Goal: Use online tool/utility: Utilize a website feature to perform a specific function

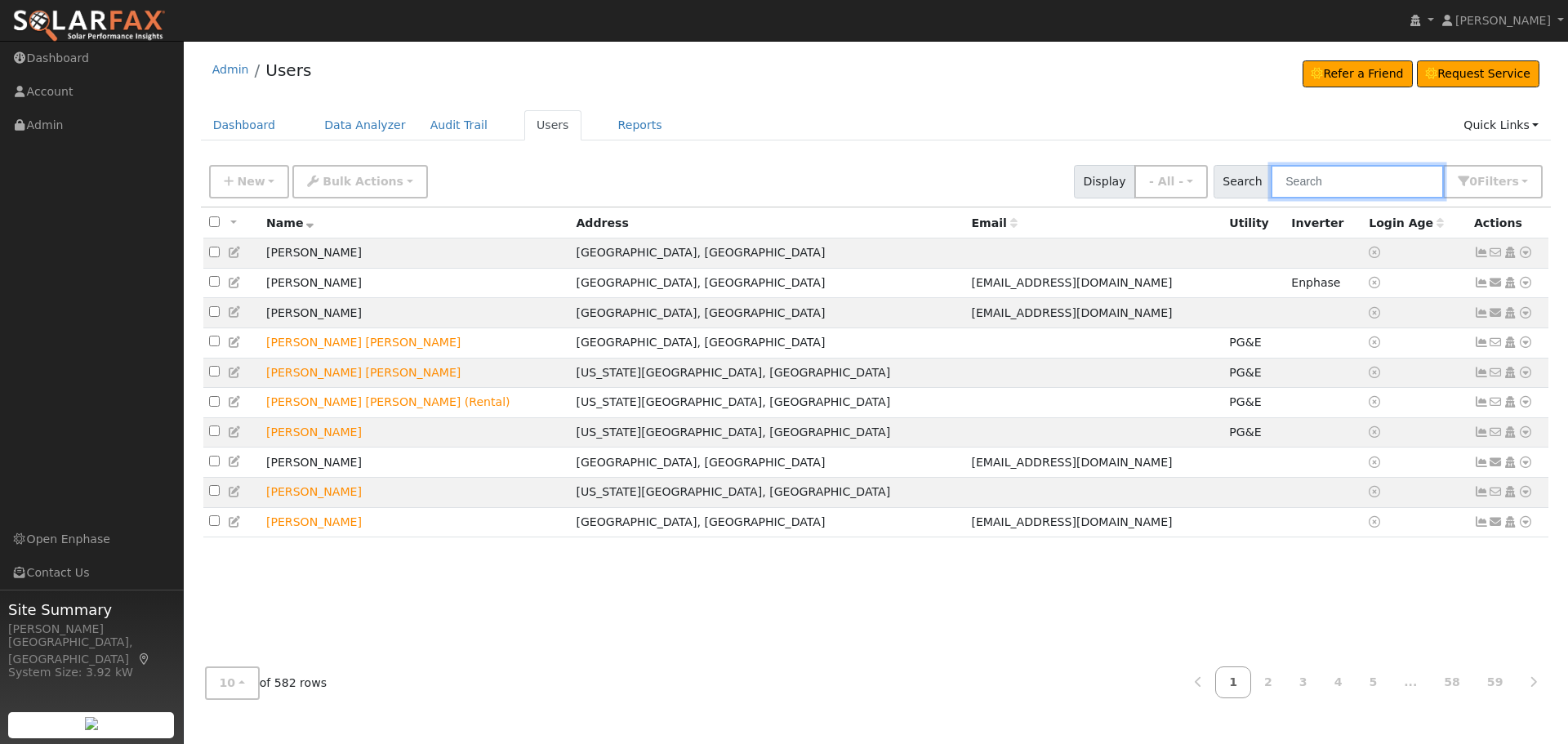
click at [1387, 183] on input "text" at bounding box center [1357, 182] width 173 height 33
type input "Daniel Robertson"
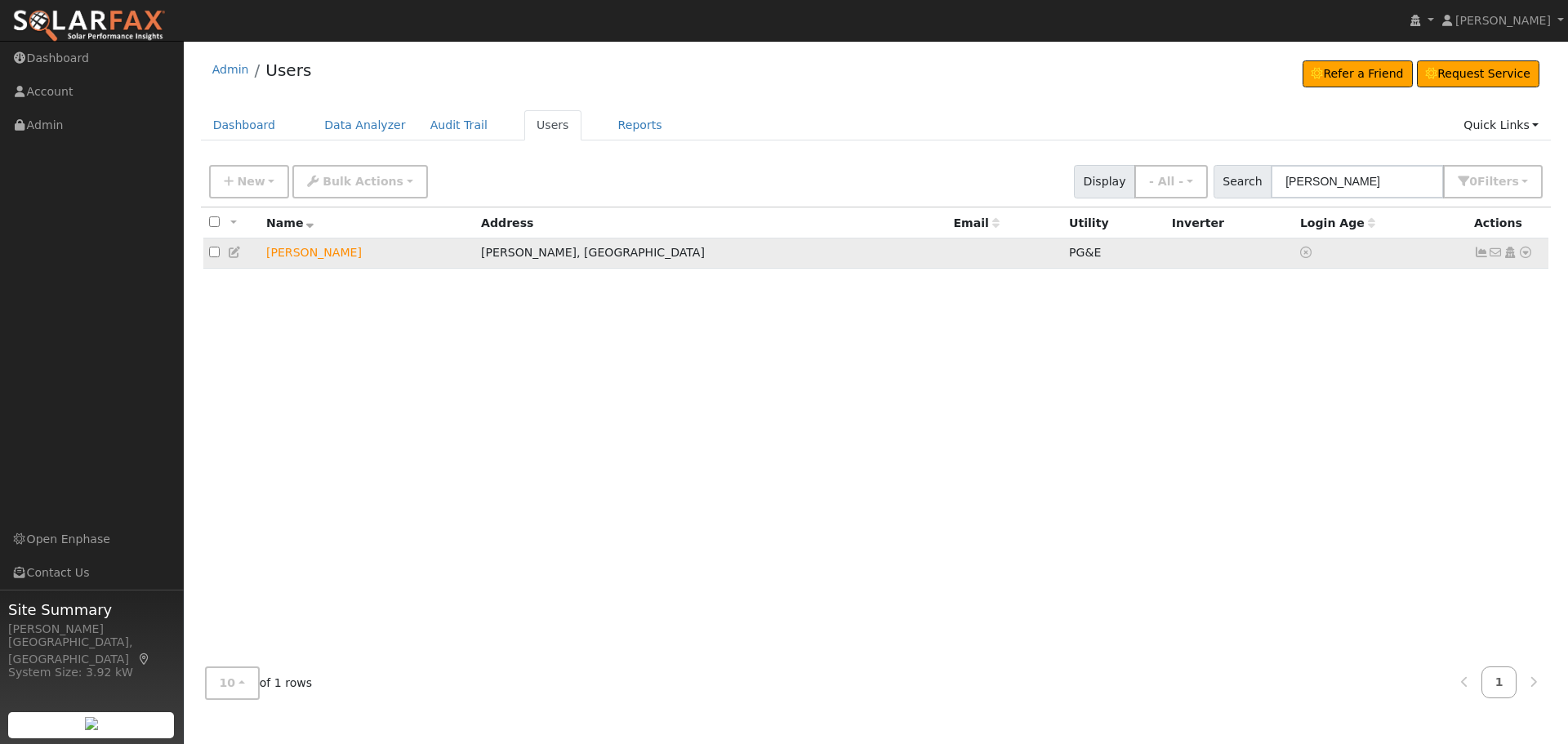
click at [1529, 259] on icon at bounding box center [1526, 253] width 15 height 12
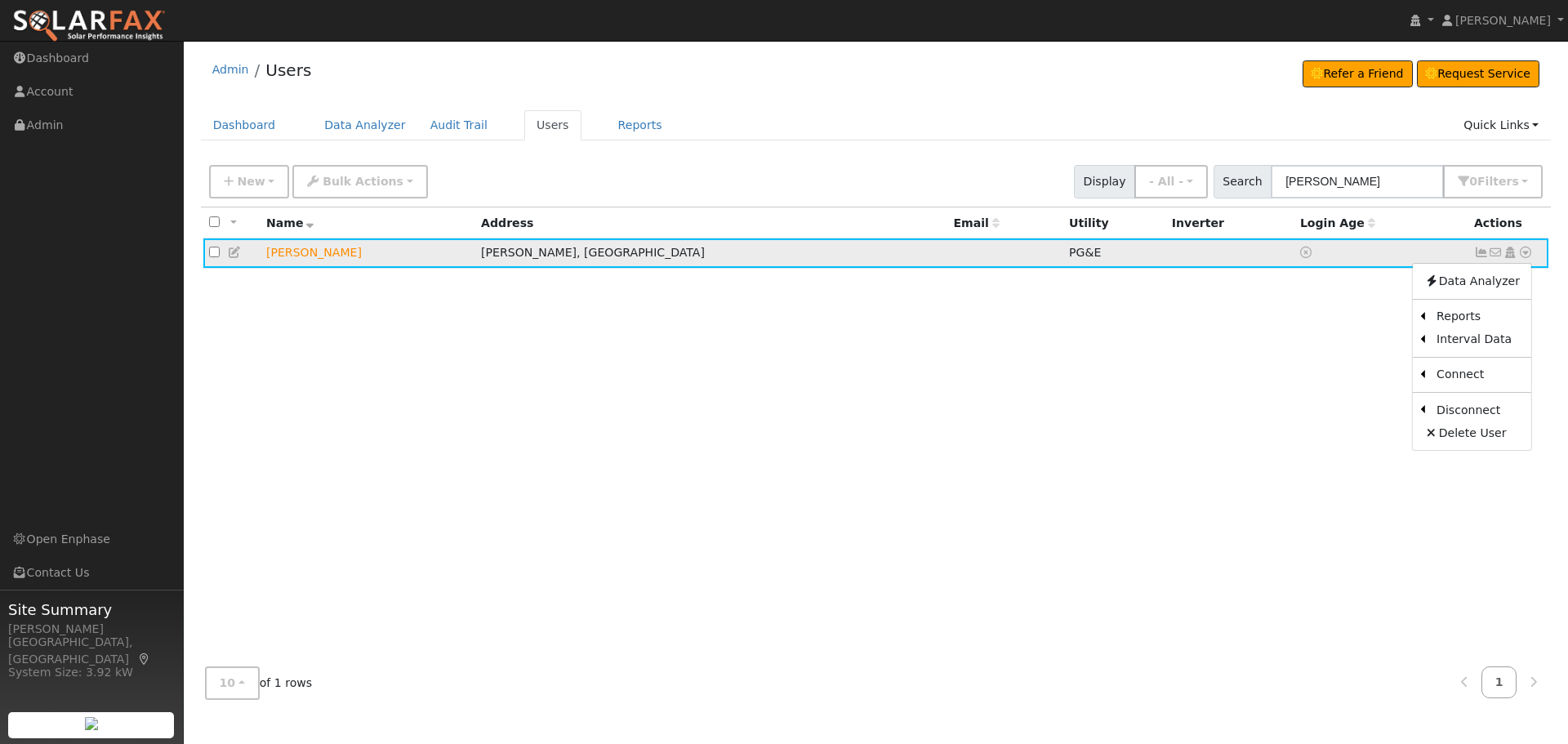
click at [1481, 258] on icon at bounding box center [1482, 253] width 15 height 12
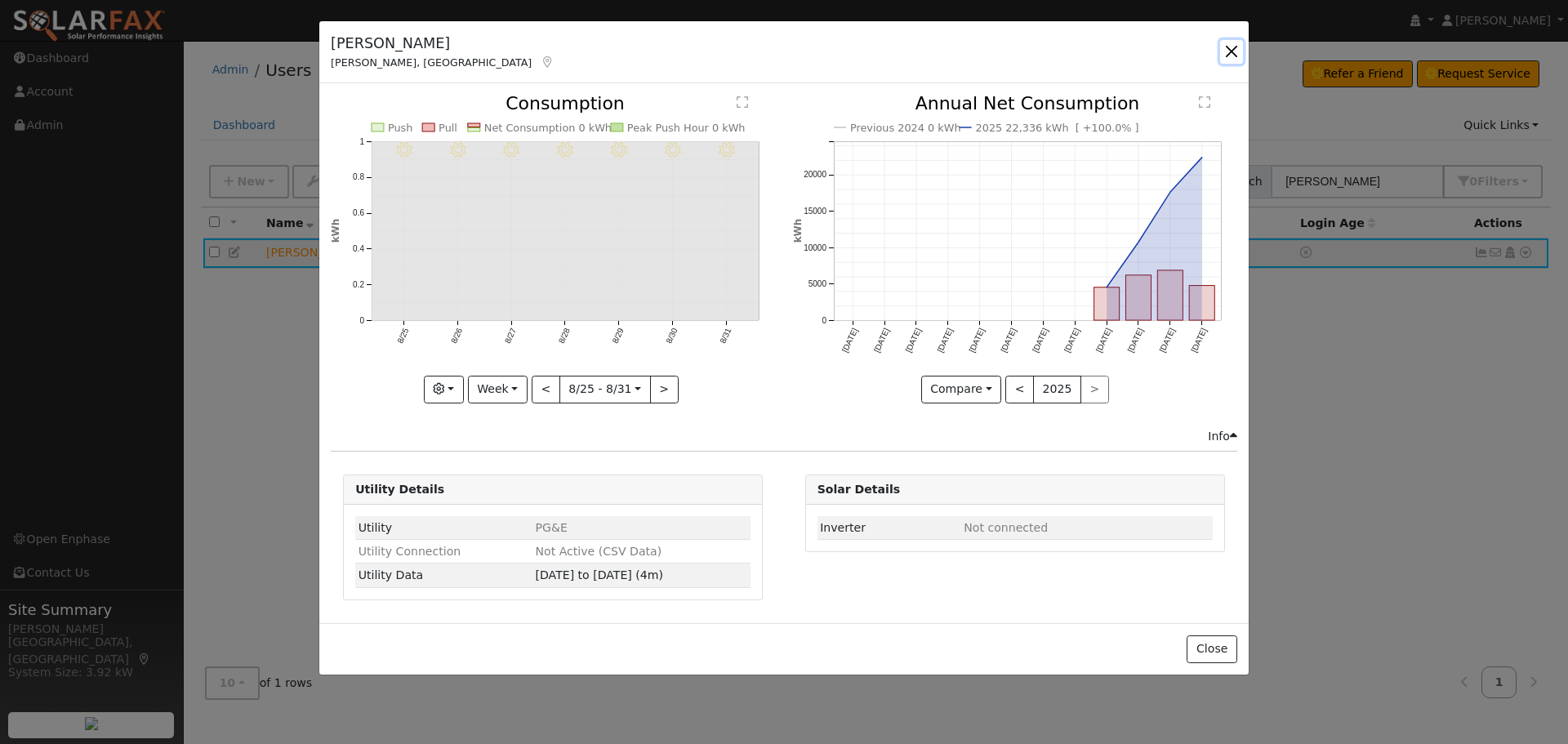
click at [1232, 57] on button "button" at bounding box center [1231, 52] width 23 height 23
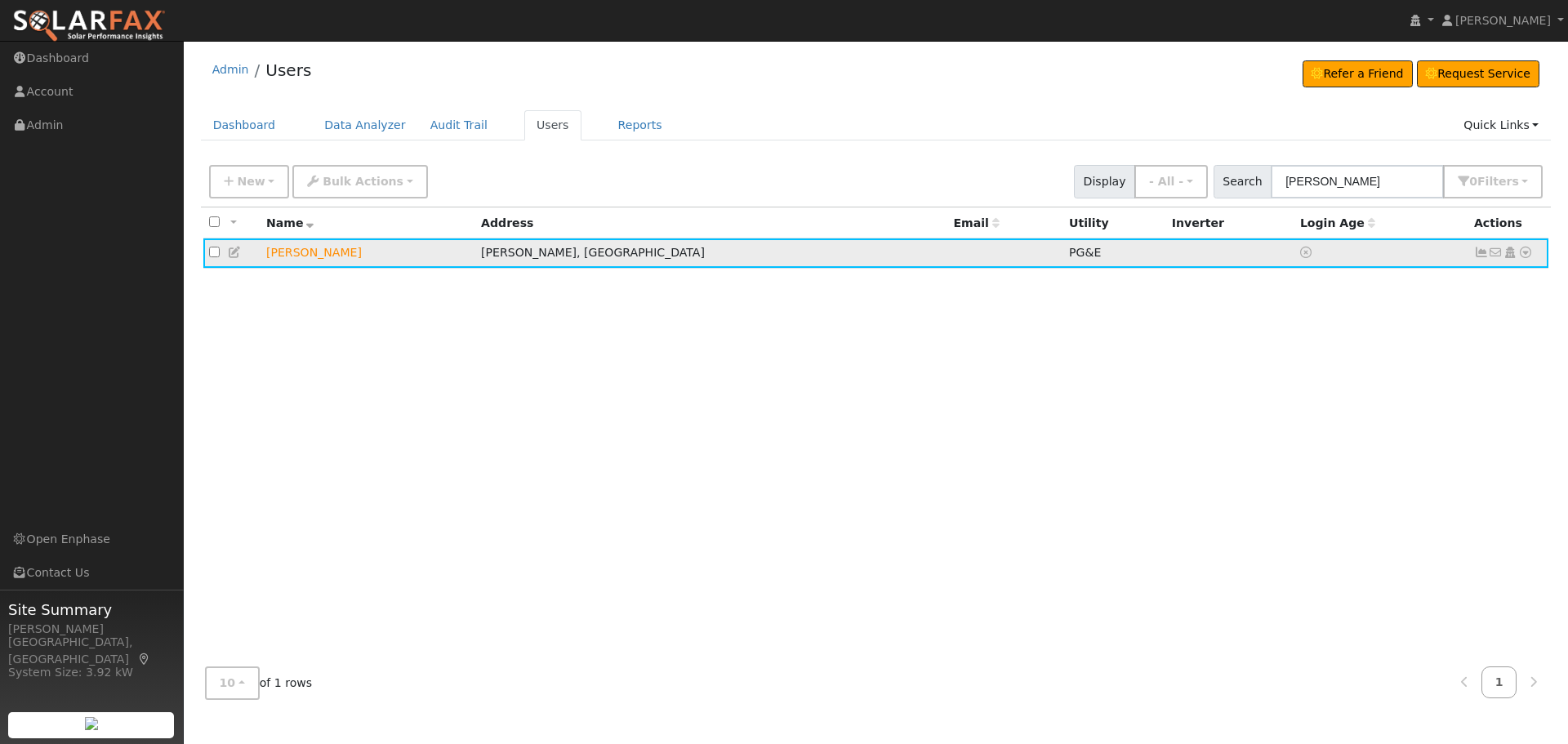
click at [1529, 249] on link at bounding box center [1526, 253] width 15 height 17
click at [1472, 284] on link "Data Analyzer" at bounding box center [1472, 281] width 119 height 23
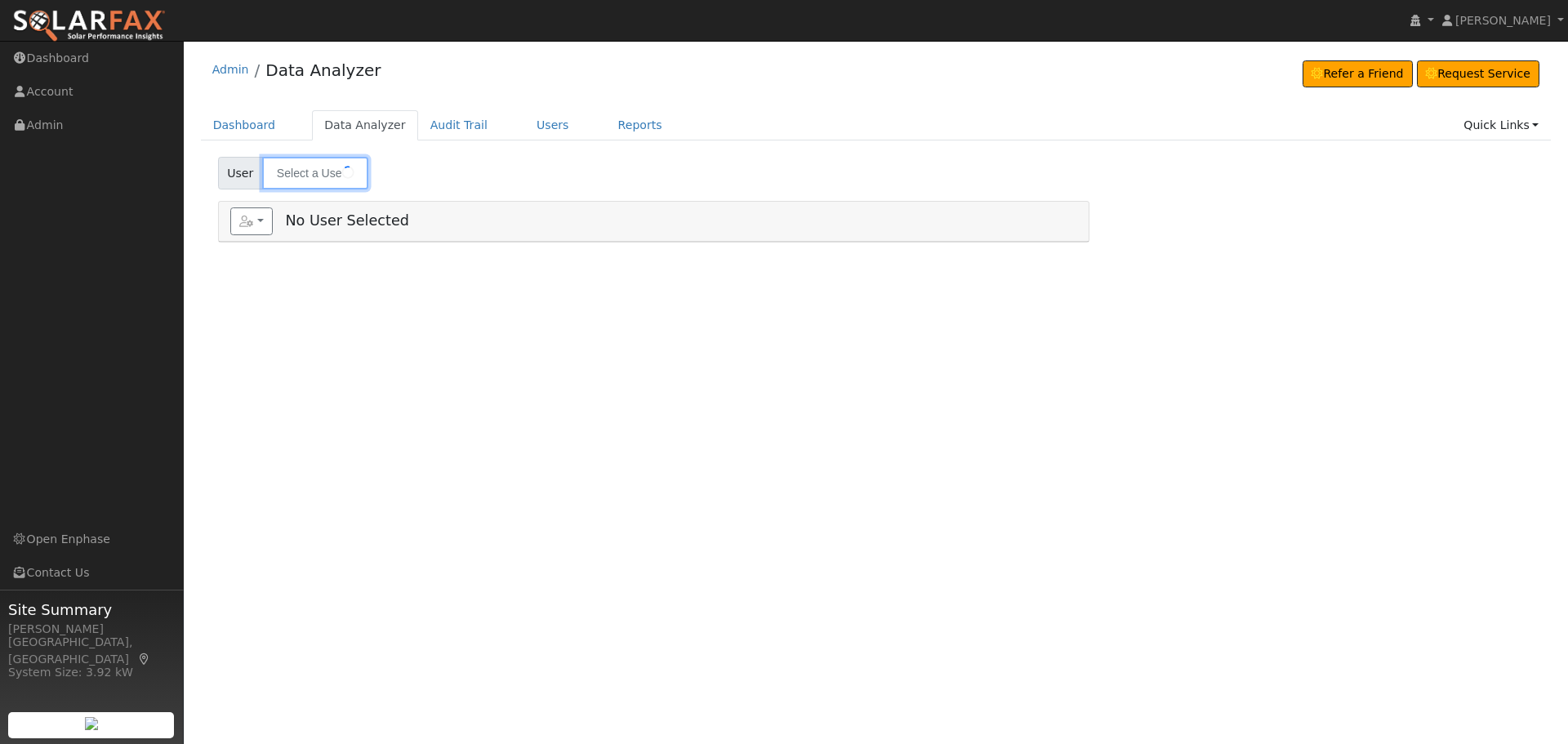
type input "[PERSON_NAME]"
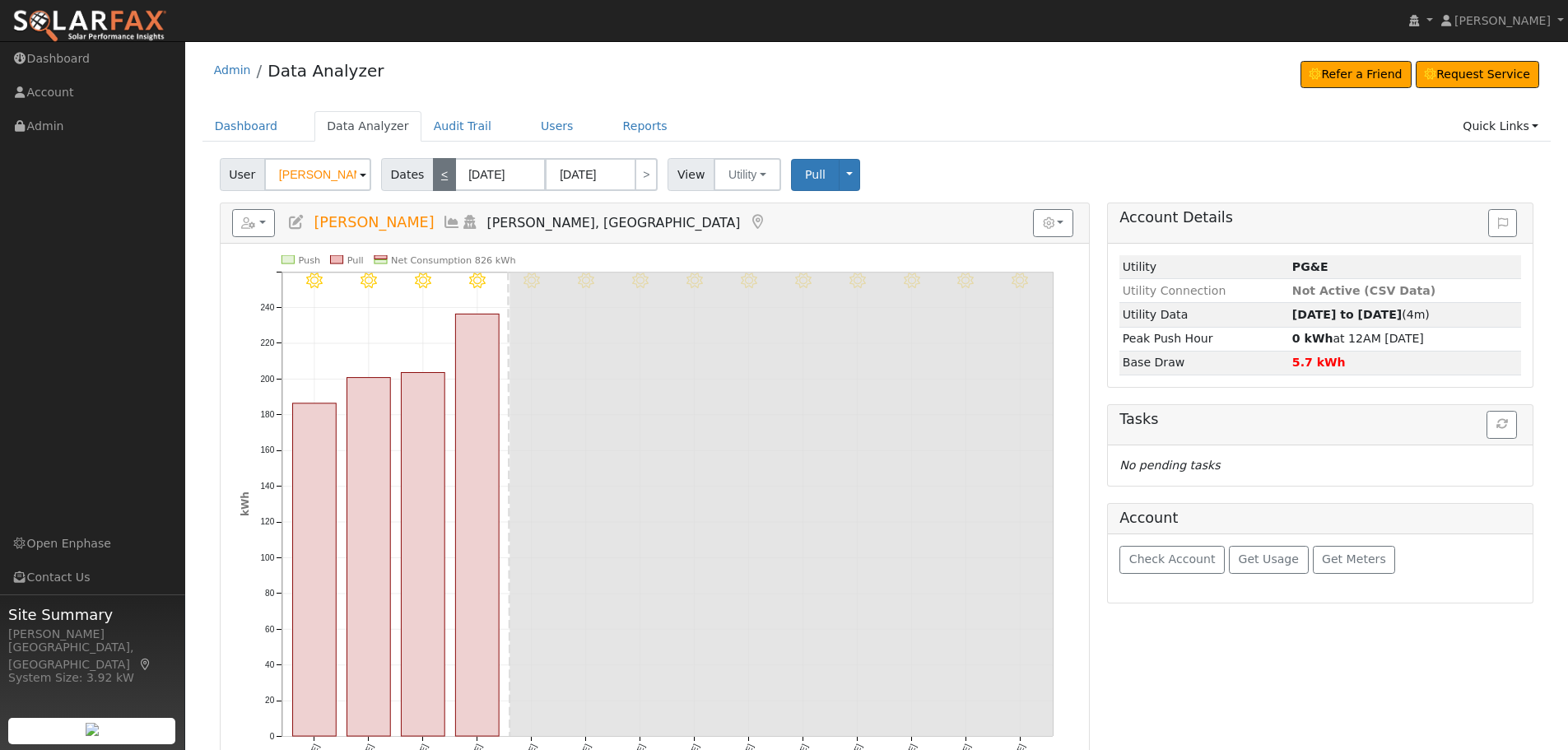
click at [441, 178] on link "<" at bounding box center [445, 174] width 23 height 33
type input "08/05/2025"
type input "08/18/2025"
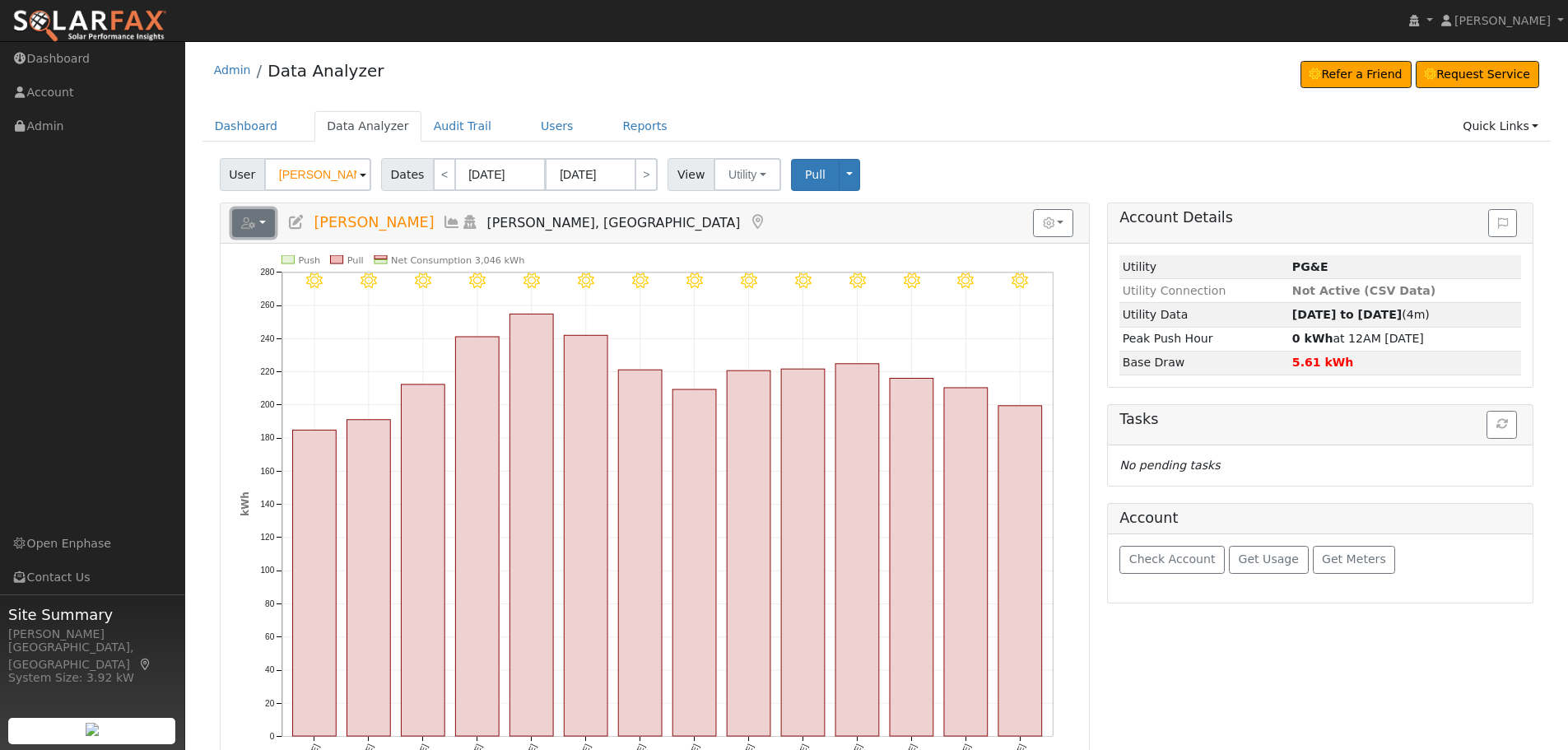
click at [266, 224] on button "button" at bounding box center [254, 223] width 44 height 28
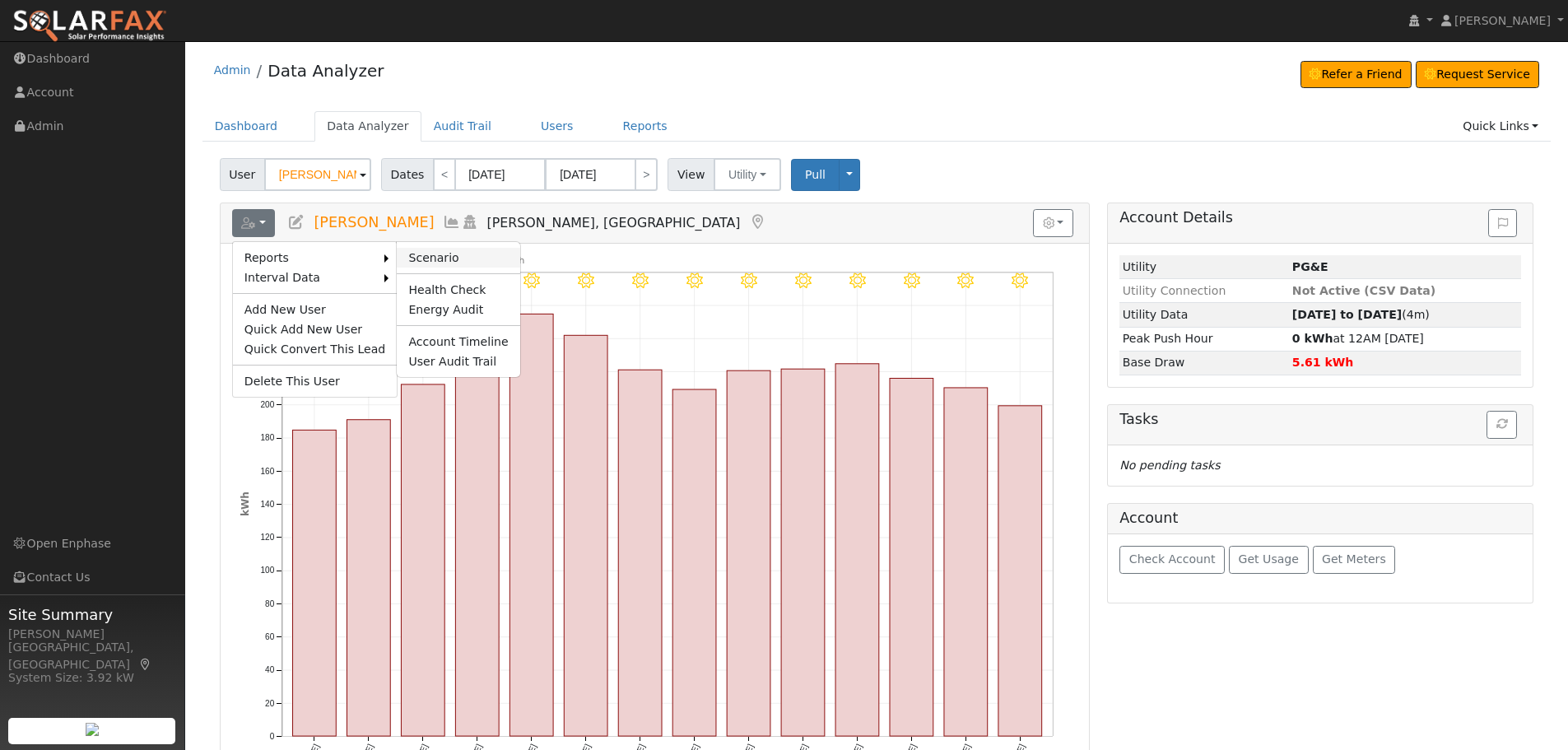
click at [420, 259] on link "Scenario" at bounding box center [458, 258] width 122 height 20
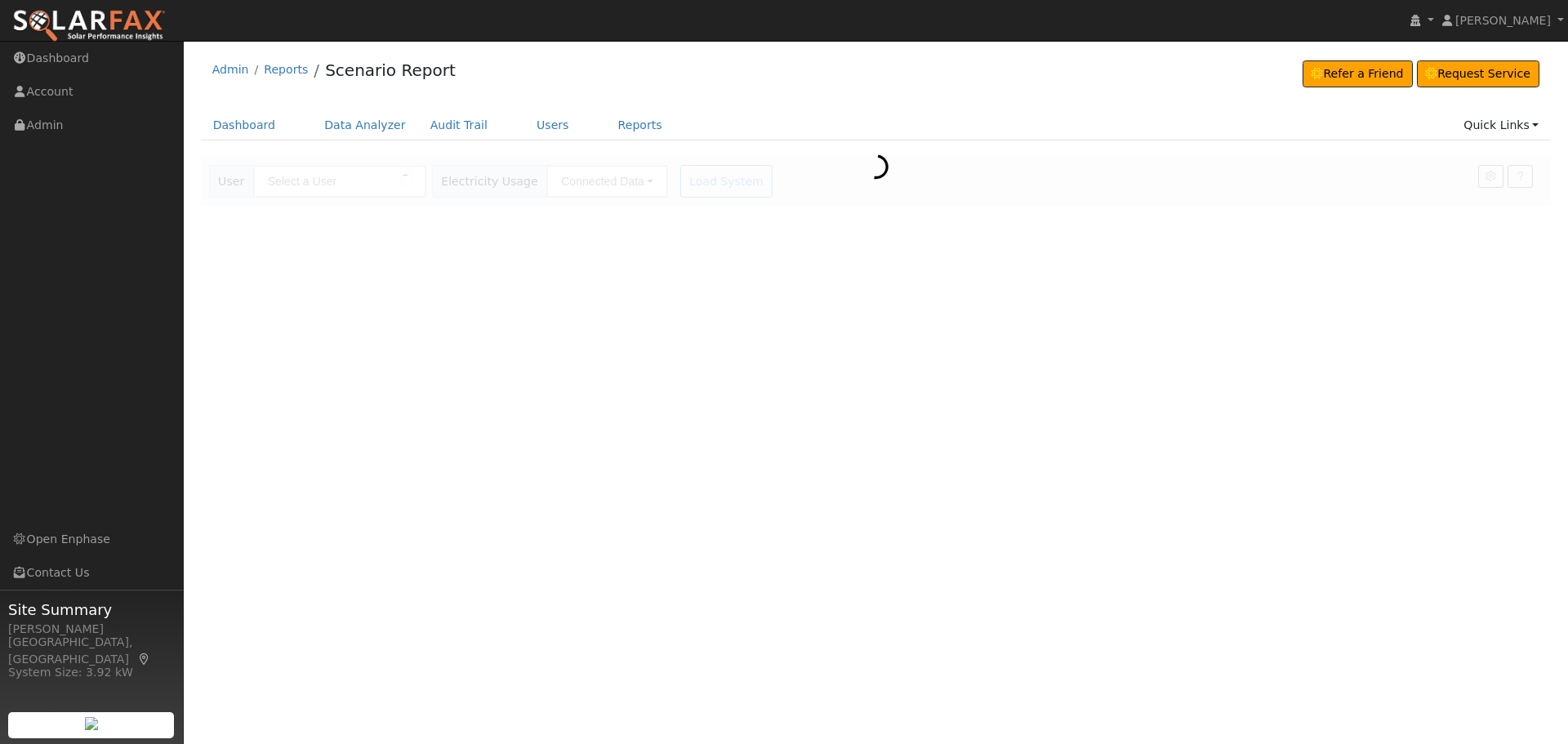
type input "[PERSON_NAME]"
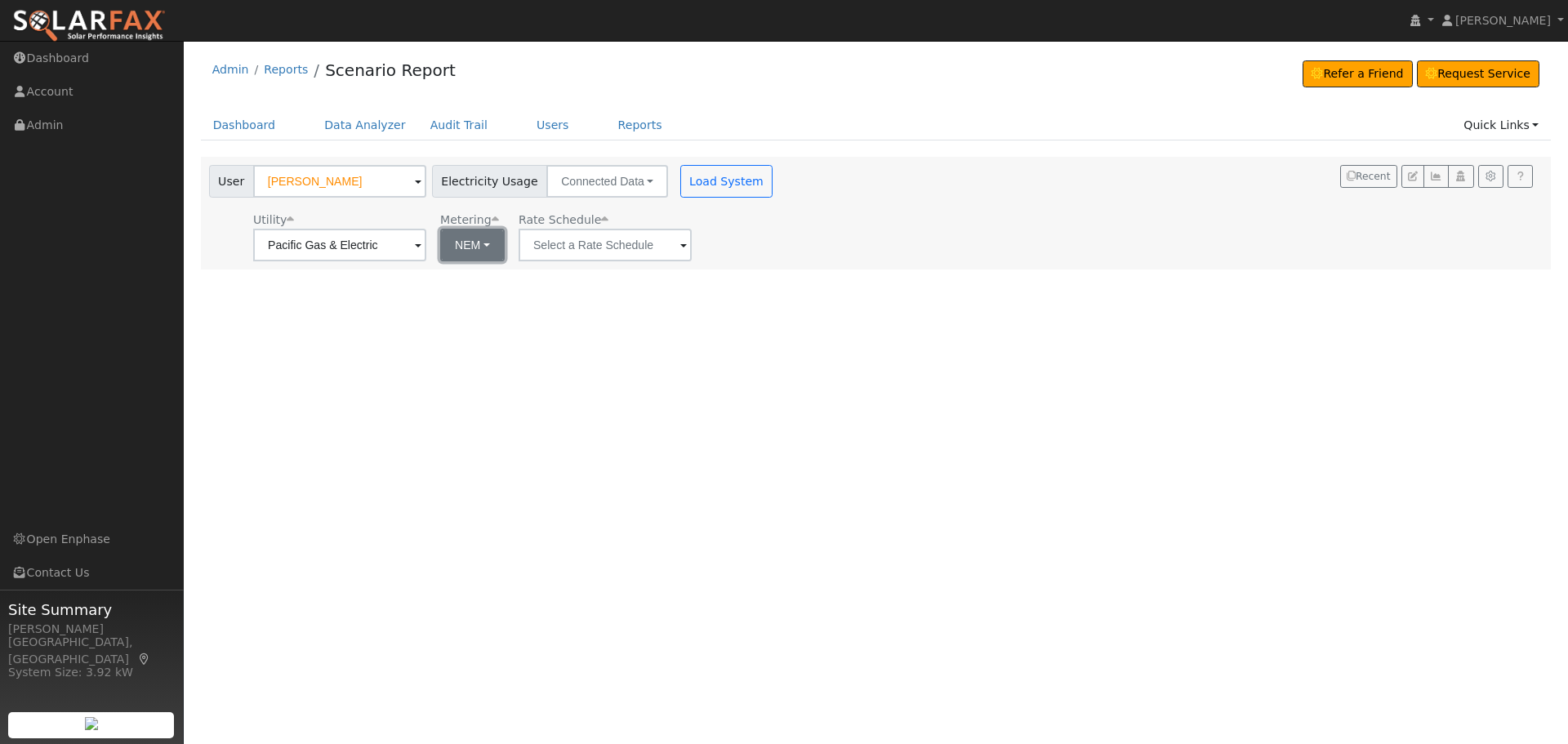
click at [455, 247] on button "NEM" at bounding box center [473, 244] width 65 height 32
click at [469, 280] on link "NEM" at bounding box center [495, 281] width 114 height 23
click at [426, 244] on input "text" at bounding box center [340, 244] width 173 height 32
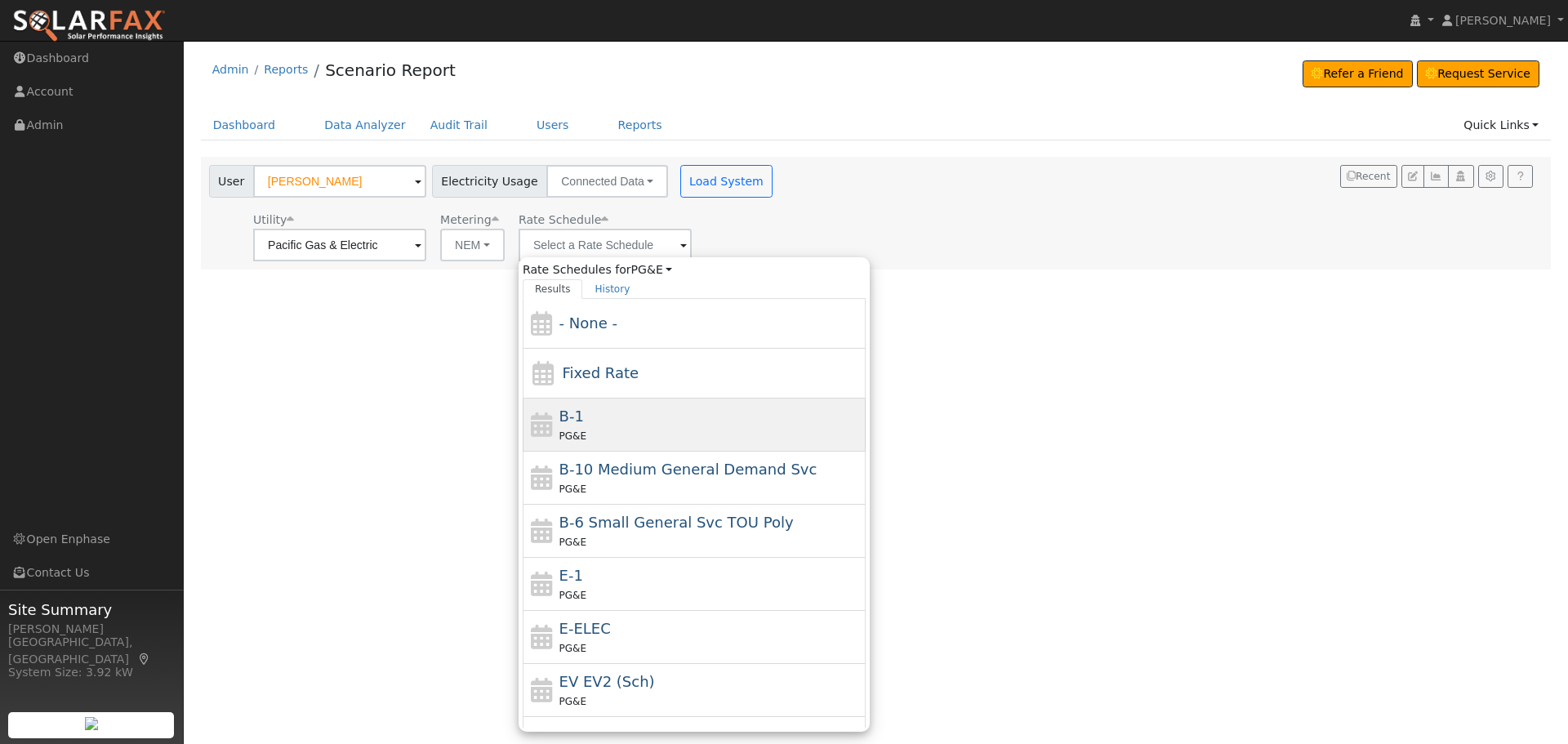
click at [568, 410] on span "B-1" at bounding box center [571, 416] width 24 height 17
type input "B-1"
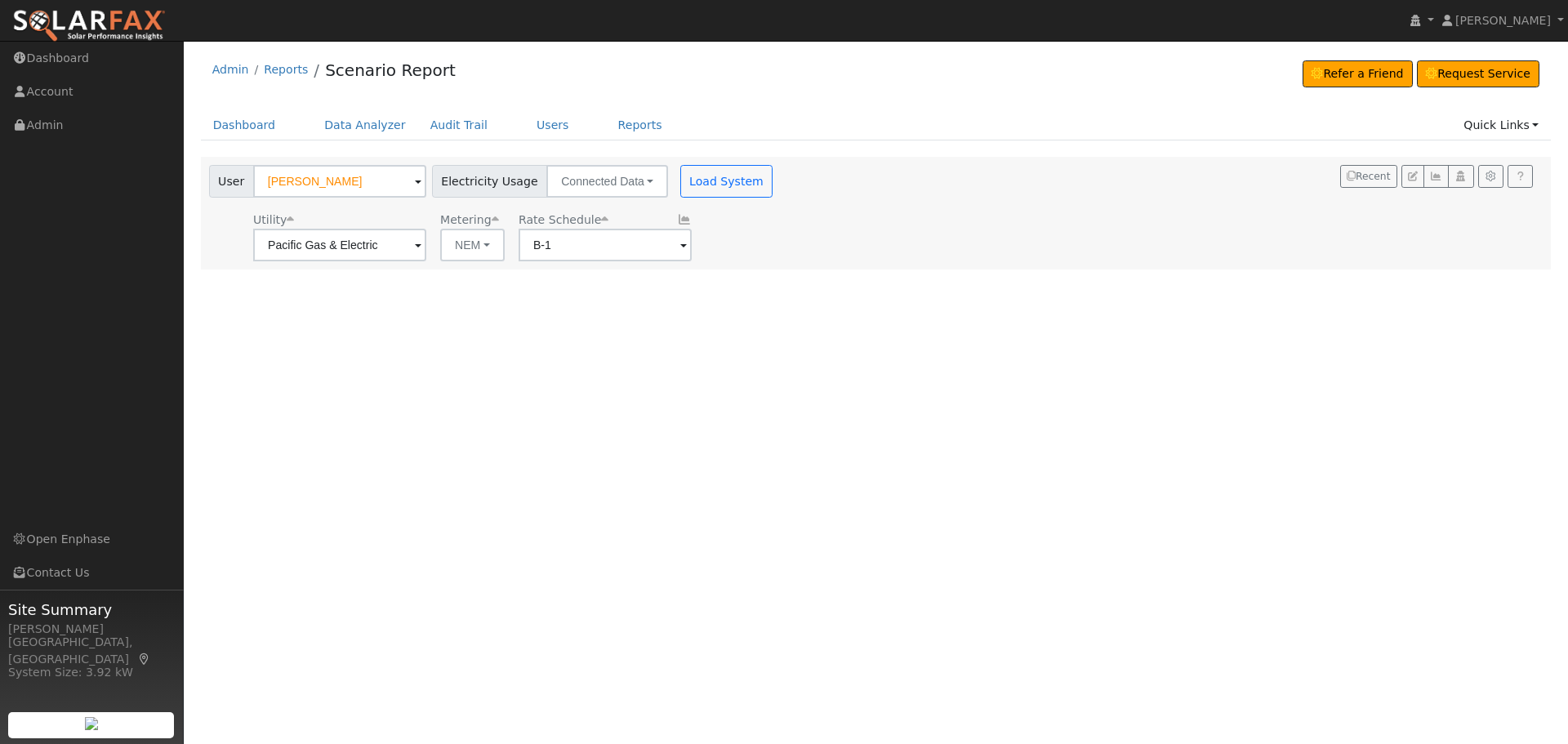
click at [1272, 263] on div "User Daniel Robertson Account Default Account Default Account 12571 Marysville …" at bounding box center [877, 214] width 1351 height 113
click at [730, 185] on button "Load System" at bounding box center [727, 181] width 93 height 32
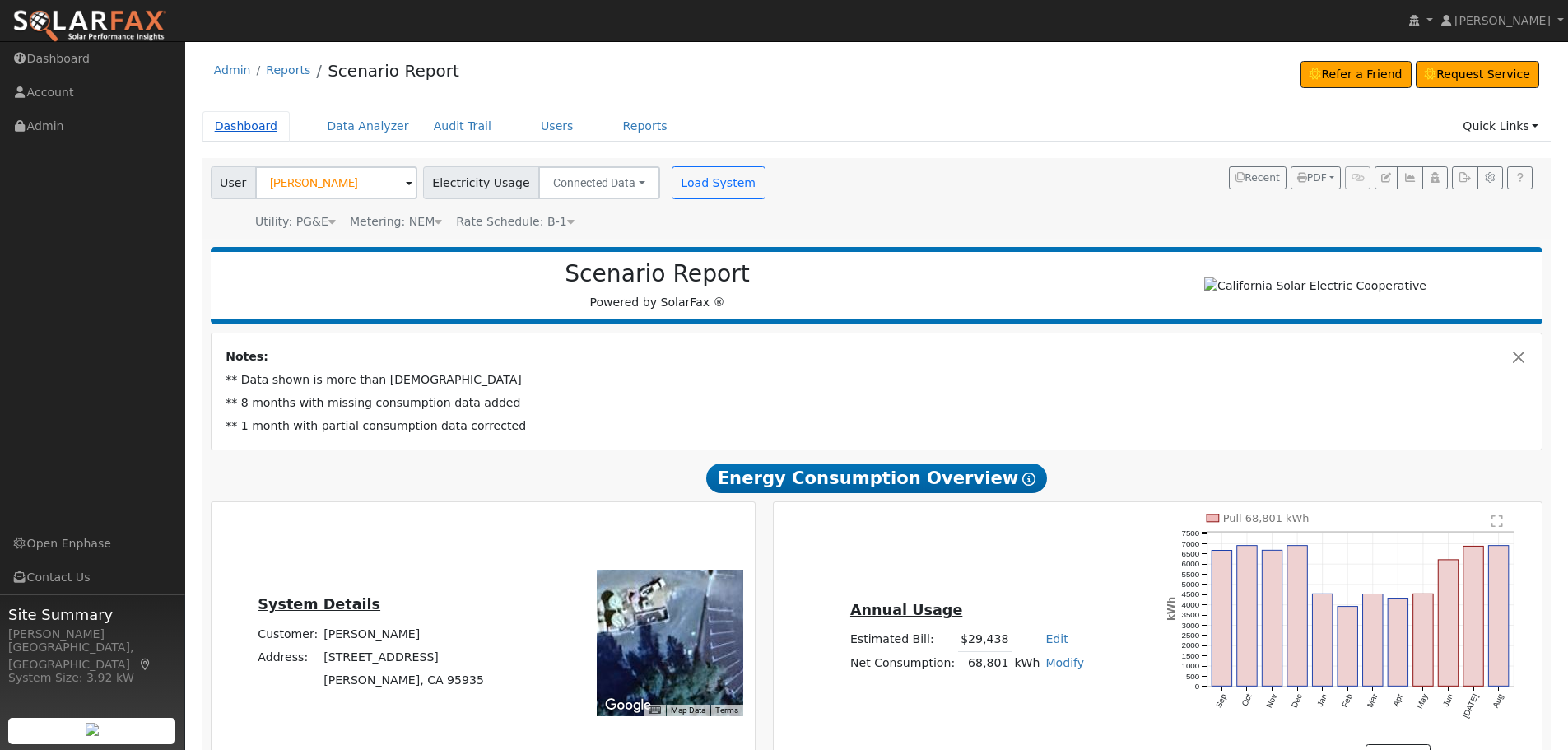
click at [238, 128] on link "Dashboard" at bounding box center [246, 127] width 88 height 30
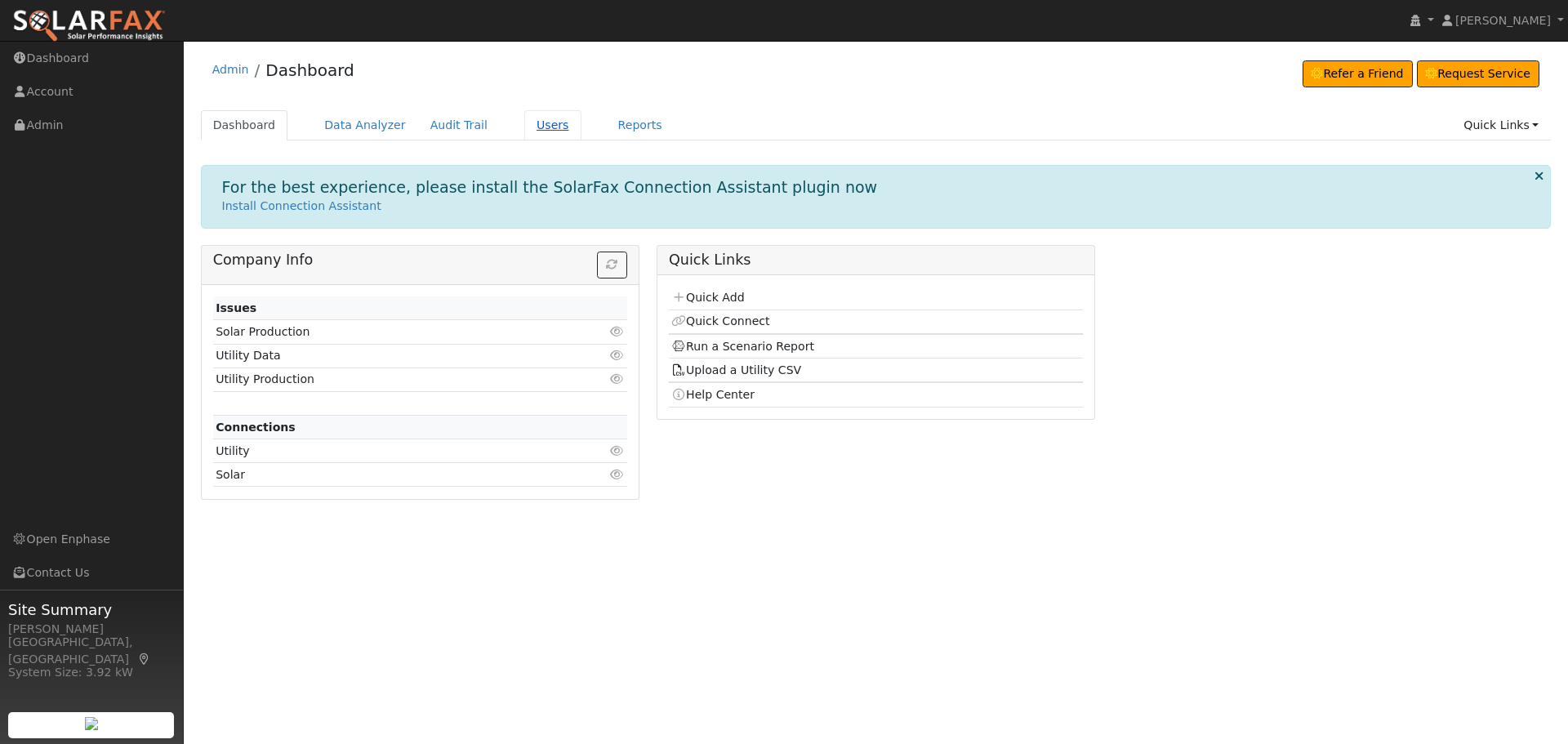
click at [524, 126] on link "Users" at bounding box center [553, 126] width 57 height 30
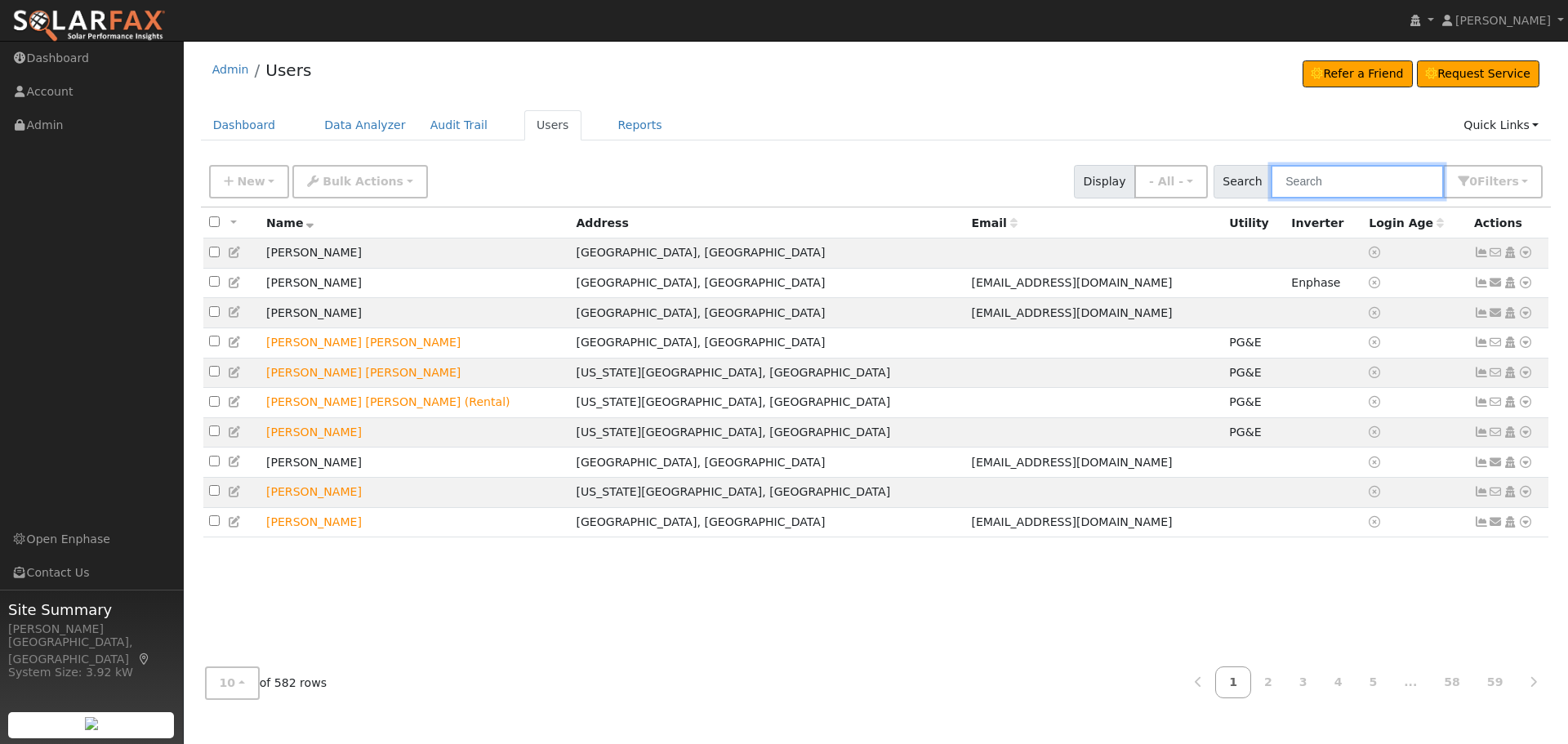
click at [1344, 178] on input "text" at bounding box center [1357, 182] width 173 height 33
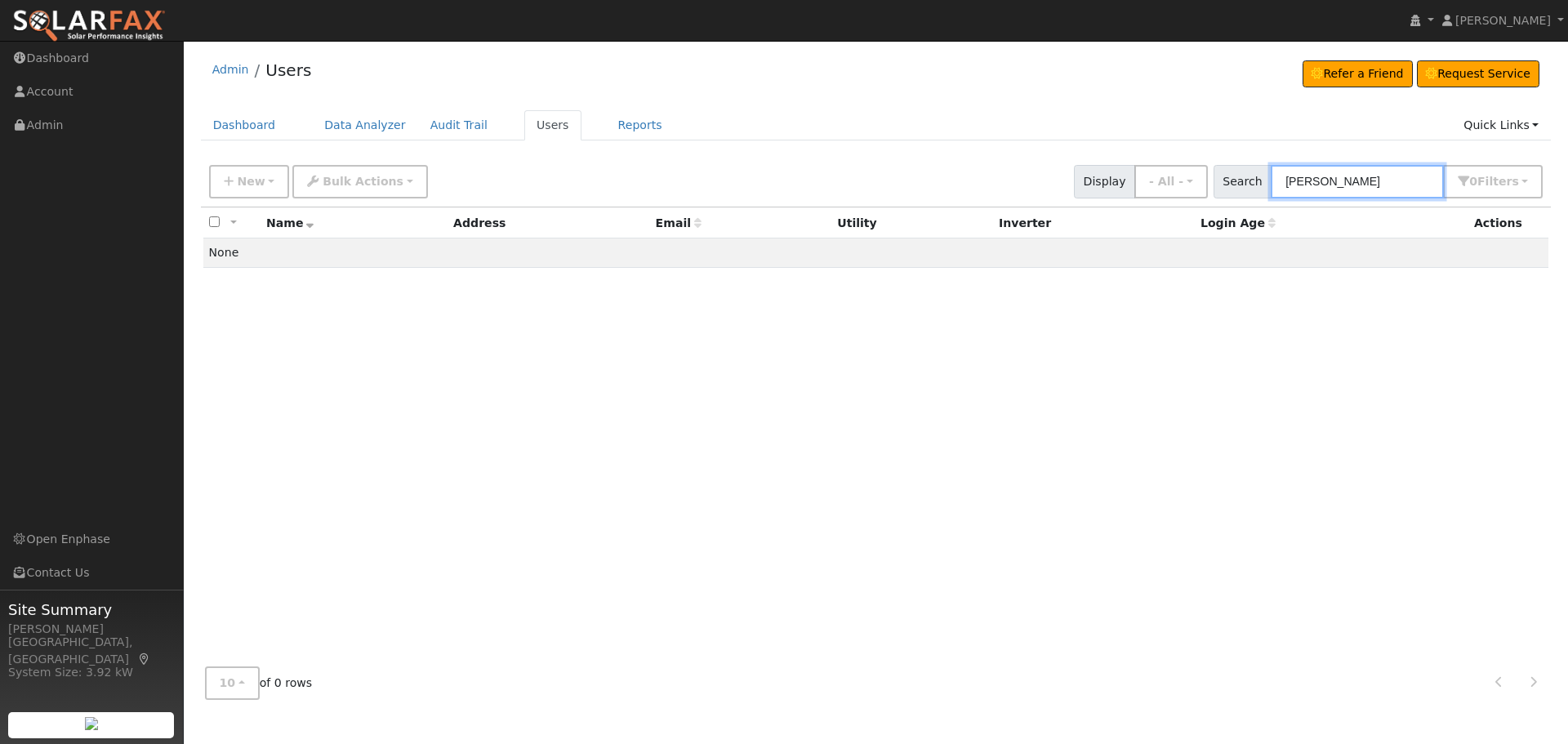
type input "Robertson"
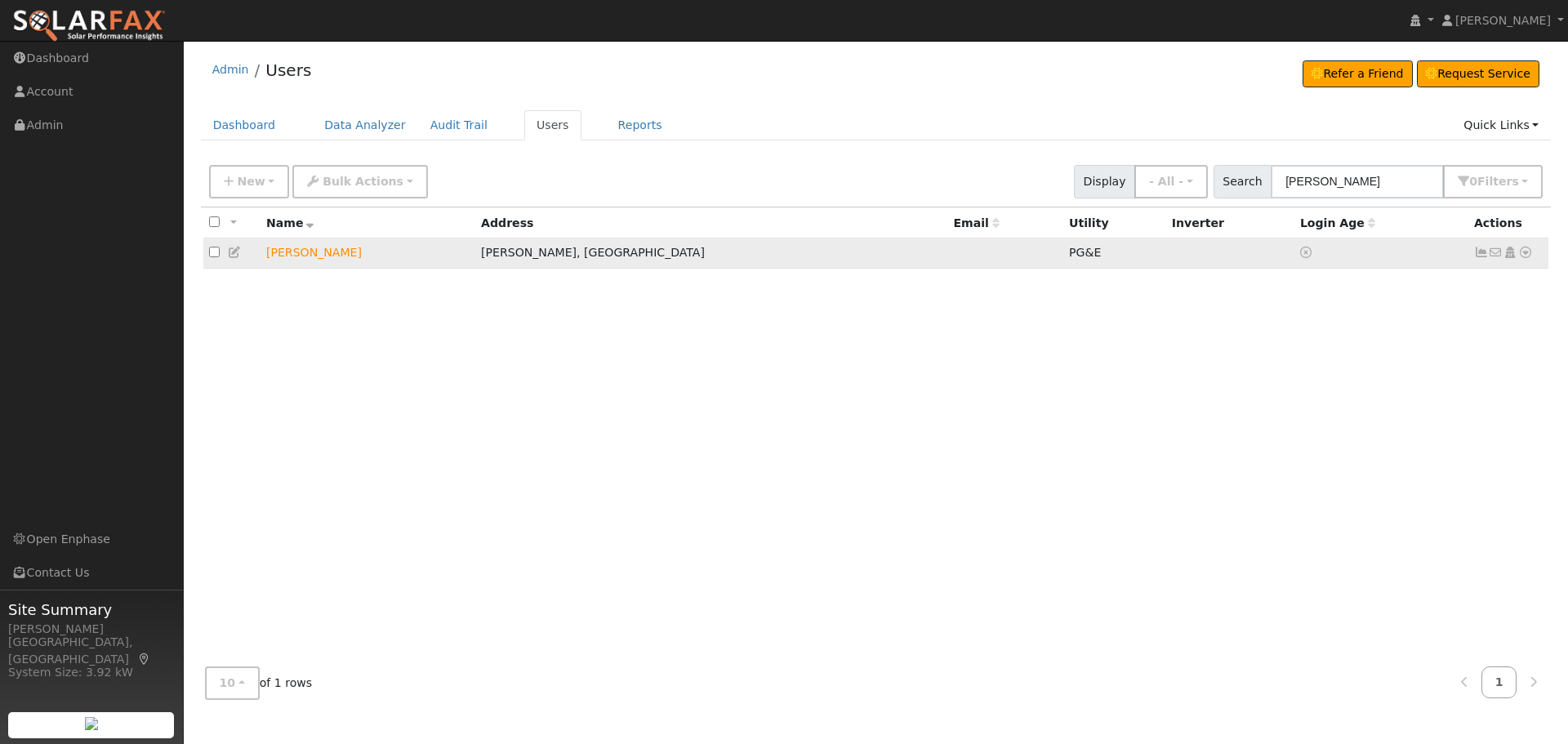
click at [1482, 248] on link at bounding box center [1482, 253] width 15 height 13
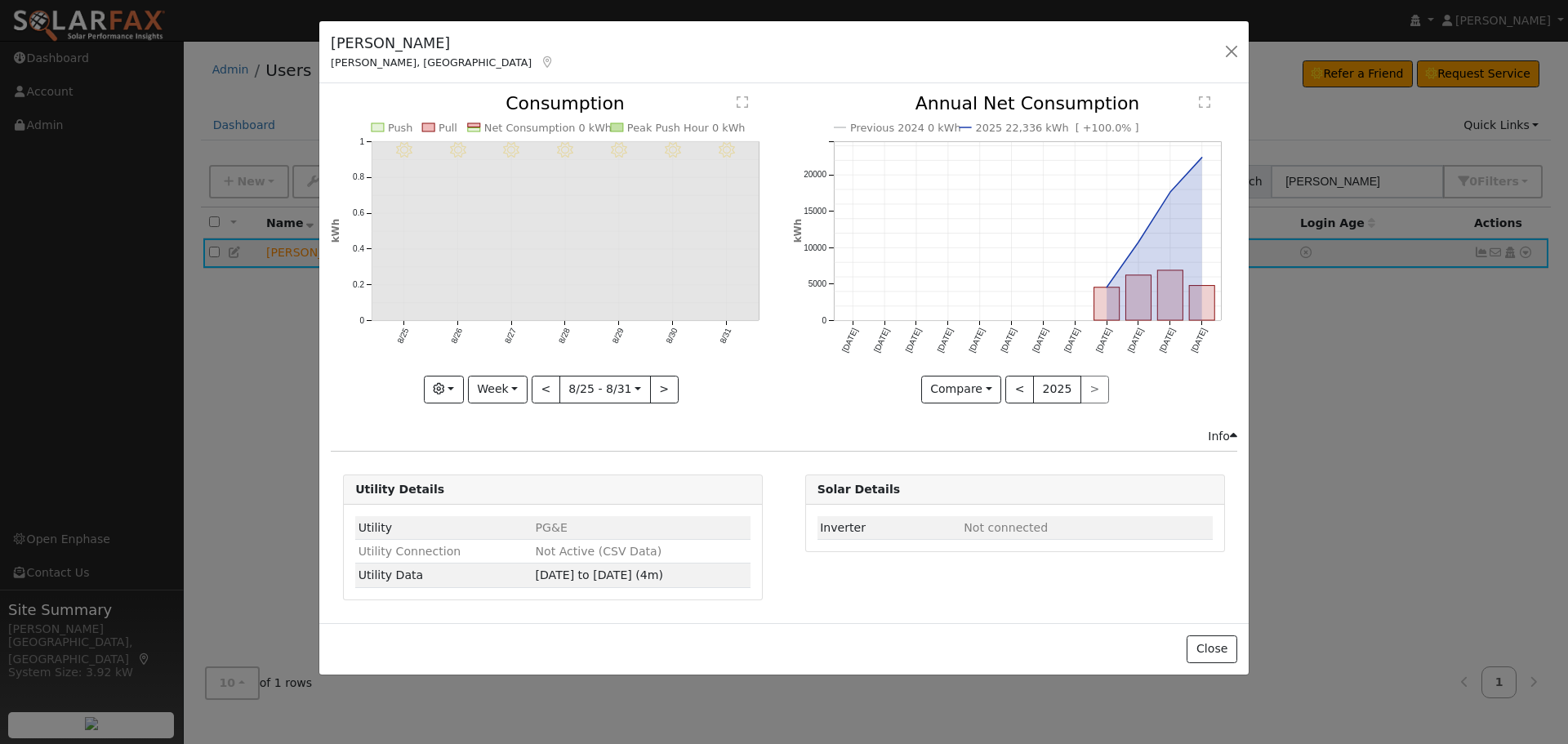
click at [1099, 394] on div "< 2025 >" at bounding box center [1057, 389] width 104 height 27
click at [1035, 392] on button "2025" at bounding box center [1057, 389] width 48 height 27
click at [1021, 389] on button "<" at bounding box center [1020, 389] width 28 height 27
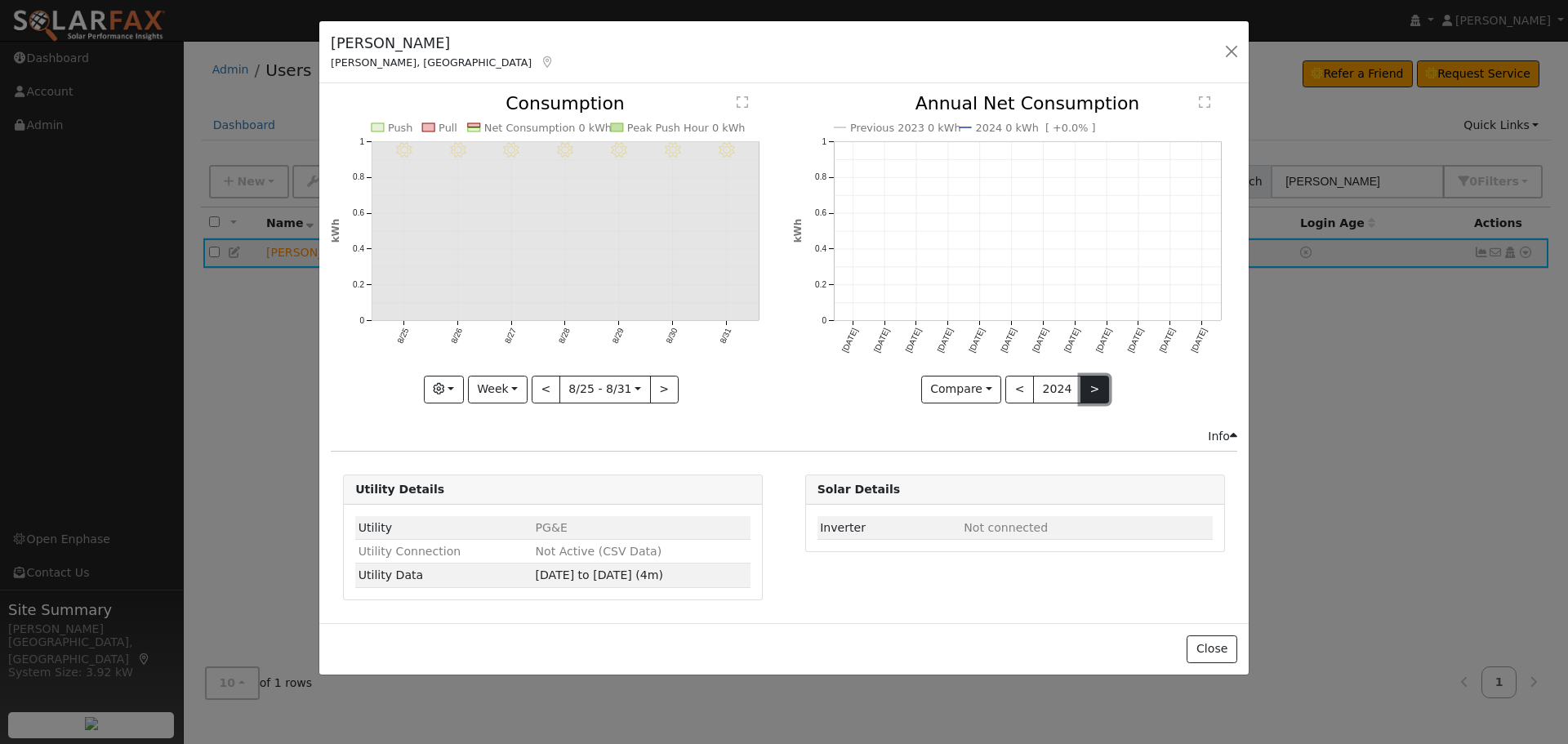
click at [1080, 392] on button ">" at bounding box center [1094, 389] width 28 height 27
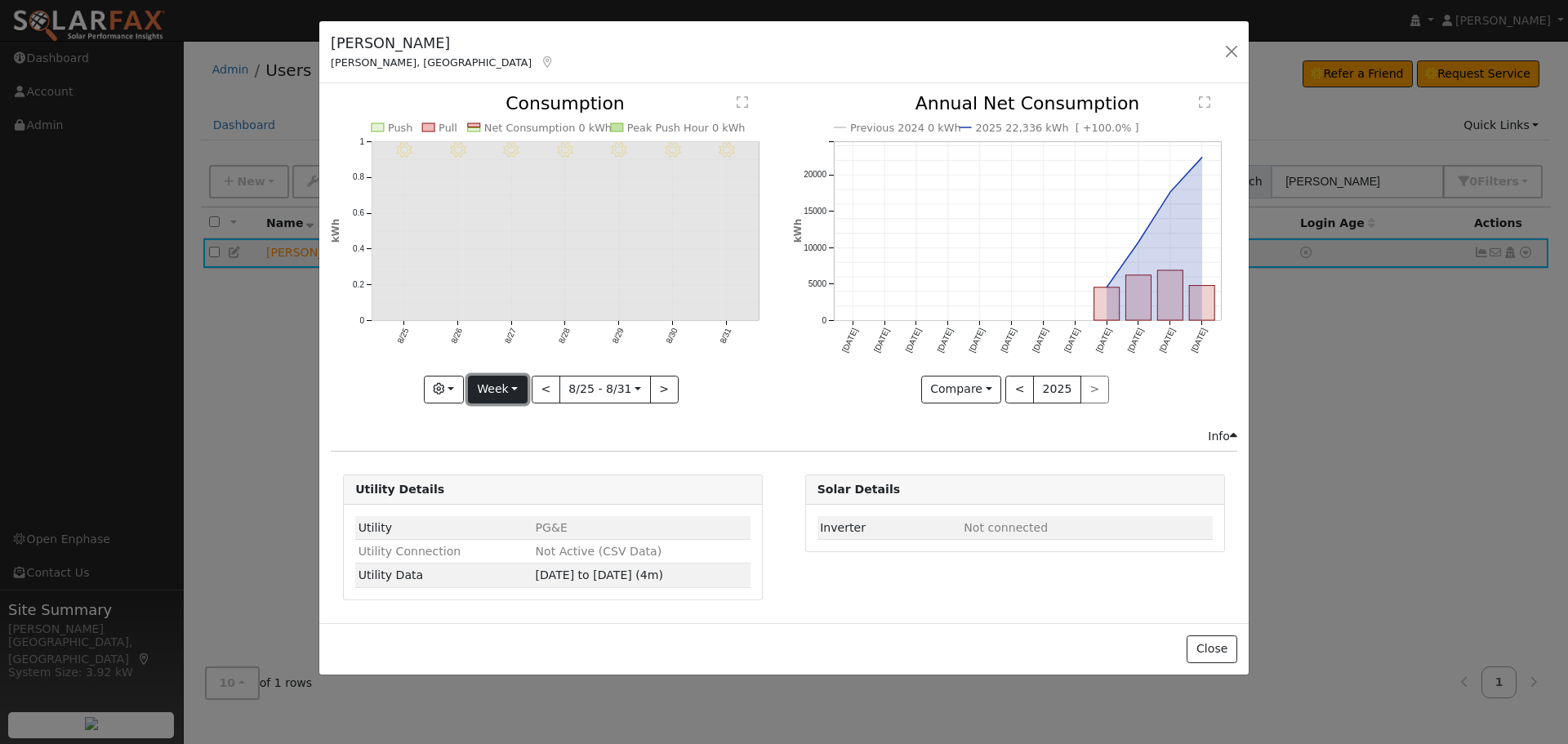
click at [510, 385] on button "Week" at bounding box center [498, 389] width 60 height 27
click at [514, 493] on link "Year" at bounding box center [525, 492] width 114 height 23
type input "2024-09-01"
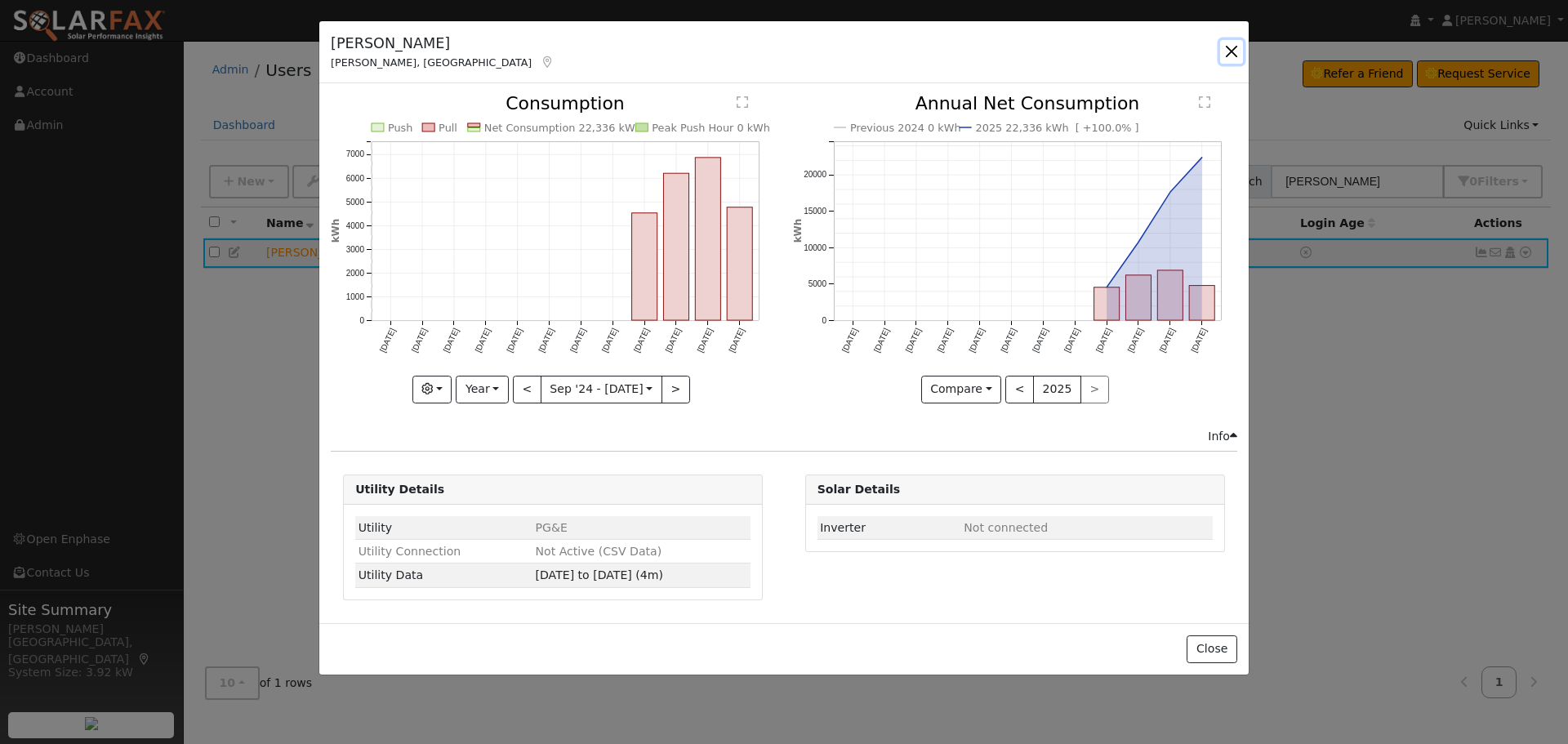
click at [1226, 57] on button "button" at bounding box center [1231, 52] width 23 height 23
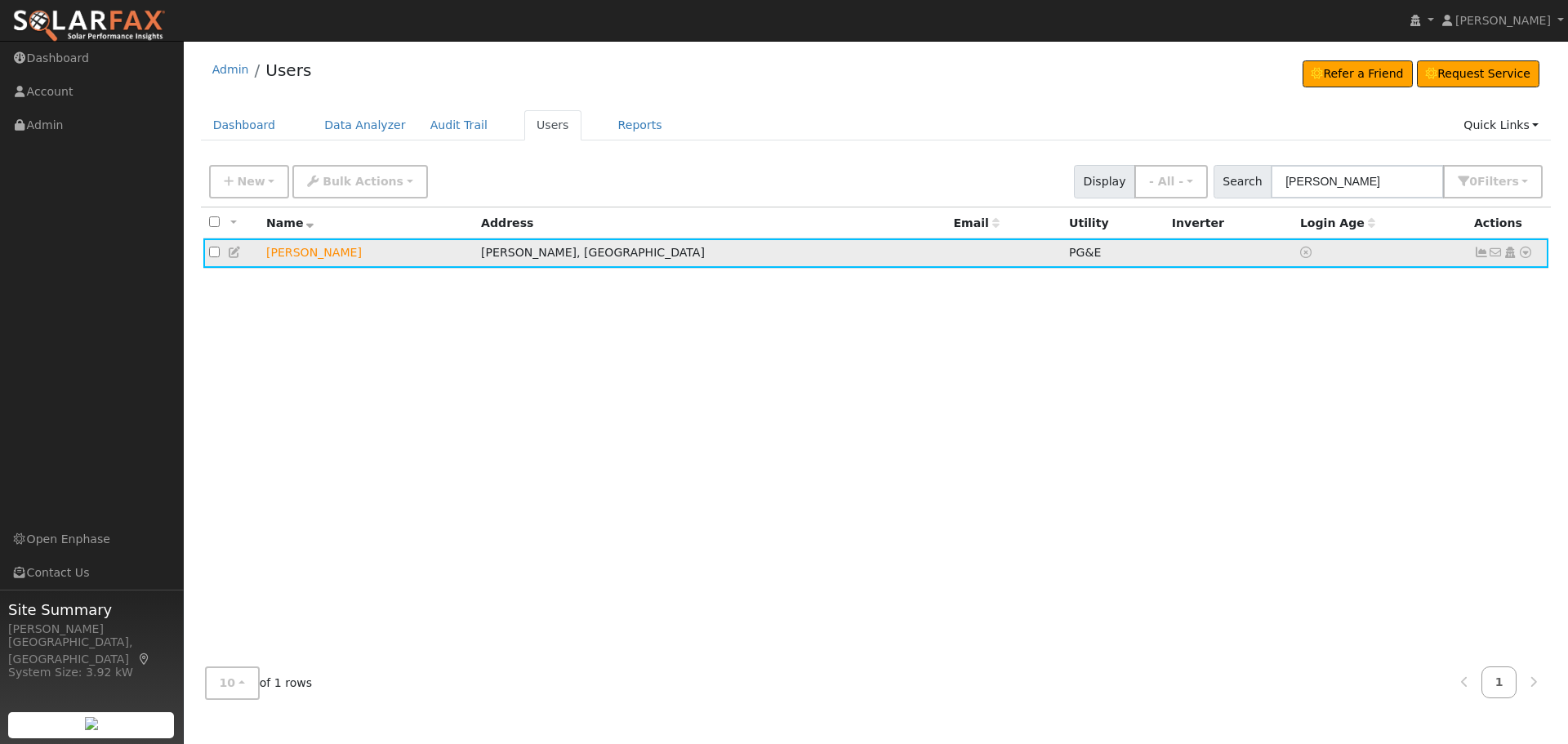
click at [1476, 255] on icon at bounding box center [1482, 253] width 15 height 12
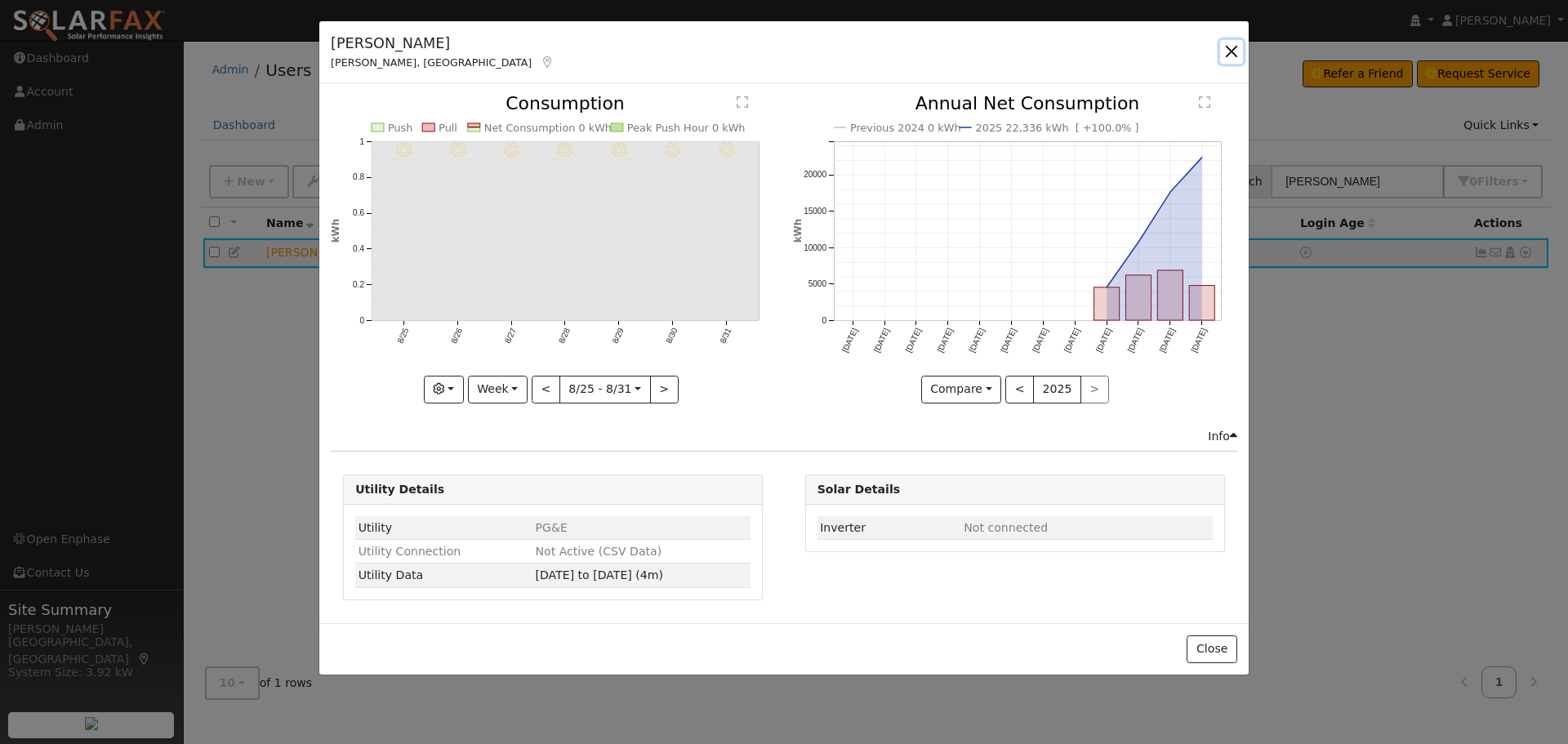
click at [1233, 52] on button "button" at bounding box center [1231, 52] width 23 height 23
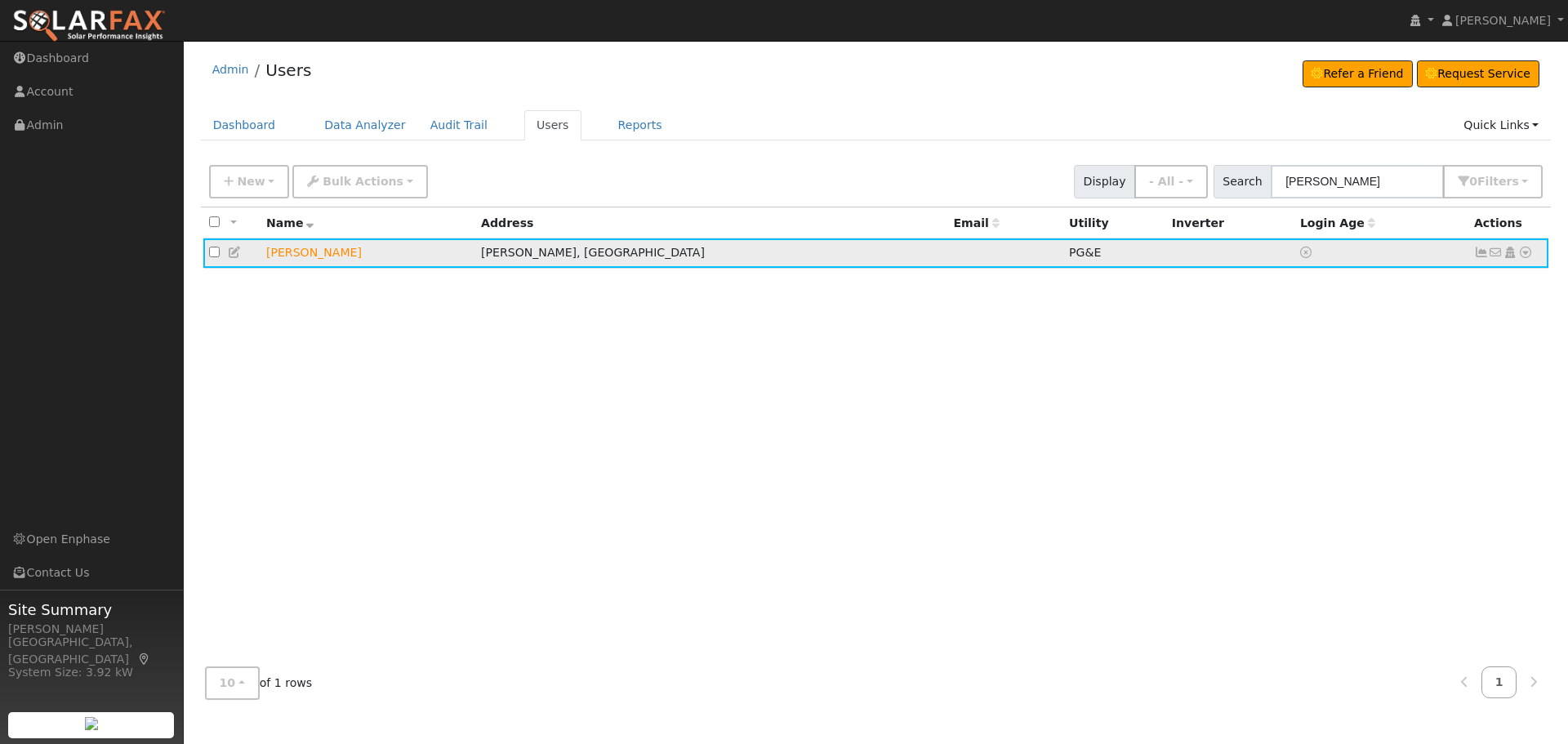
click at [1480, 254] on icon at bounding box center [1482, 253] width 15 height 12
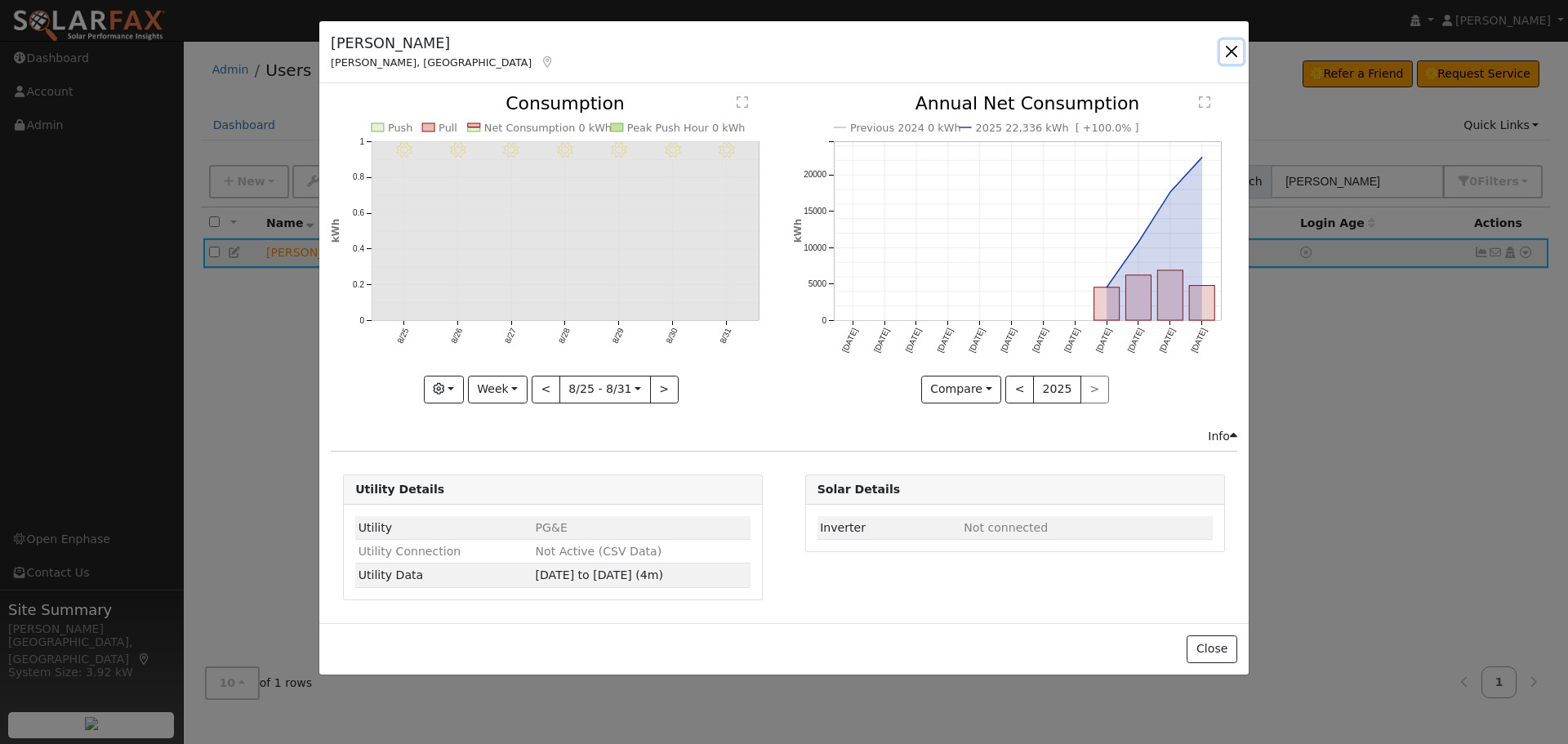
click at [1231, 57] on button "button" at bounding box center [1231, 52] width 23 height 23
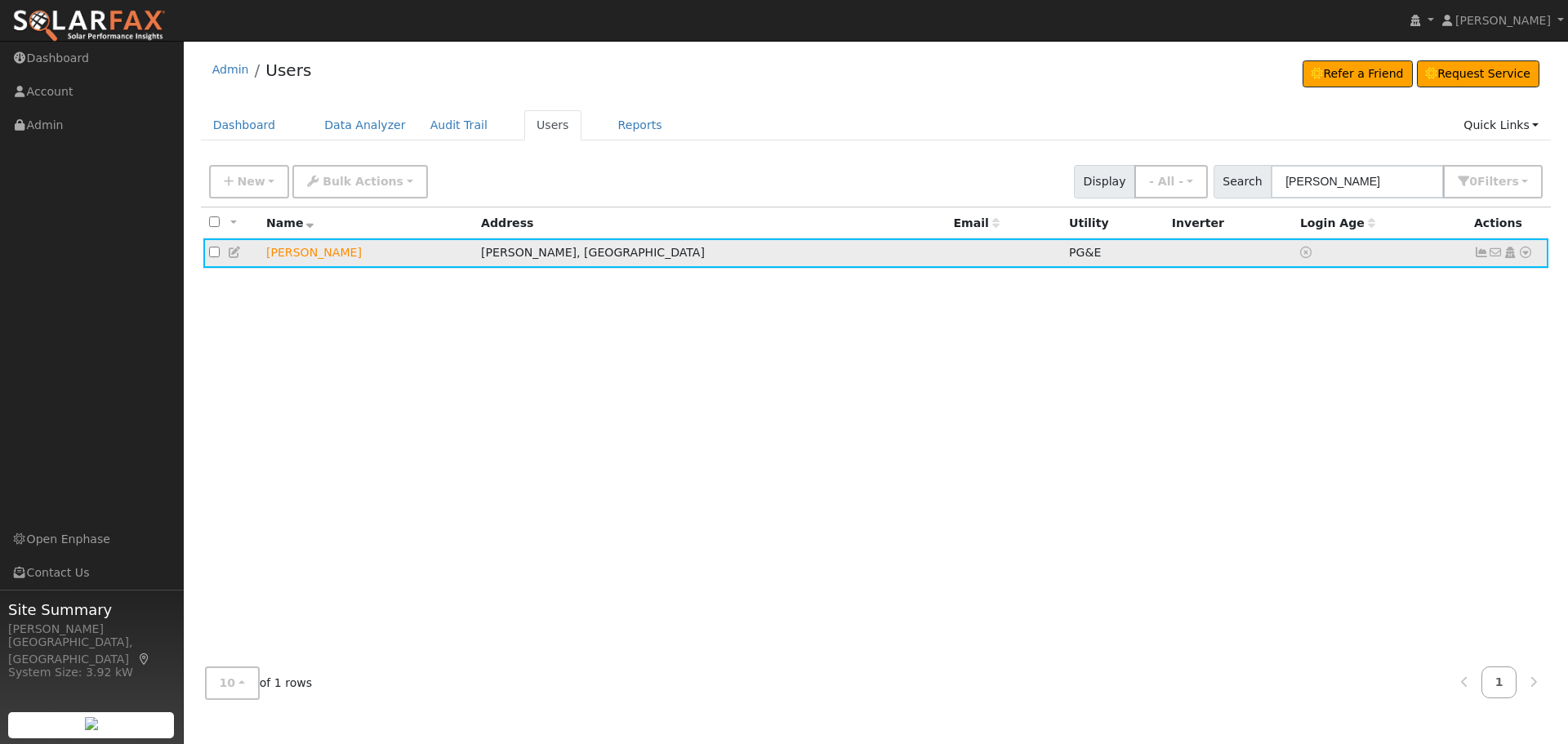
click at [1518, 256] on icon at bounding box center [1526, 253] width 15 height 12
click at [1510, 277] on link "Data Analyzer" at bounding box center [1472, 281] width 119 height 23
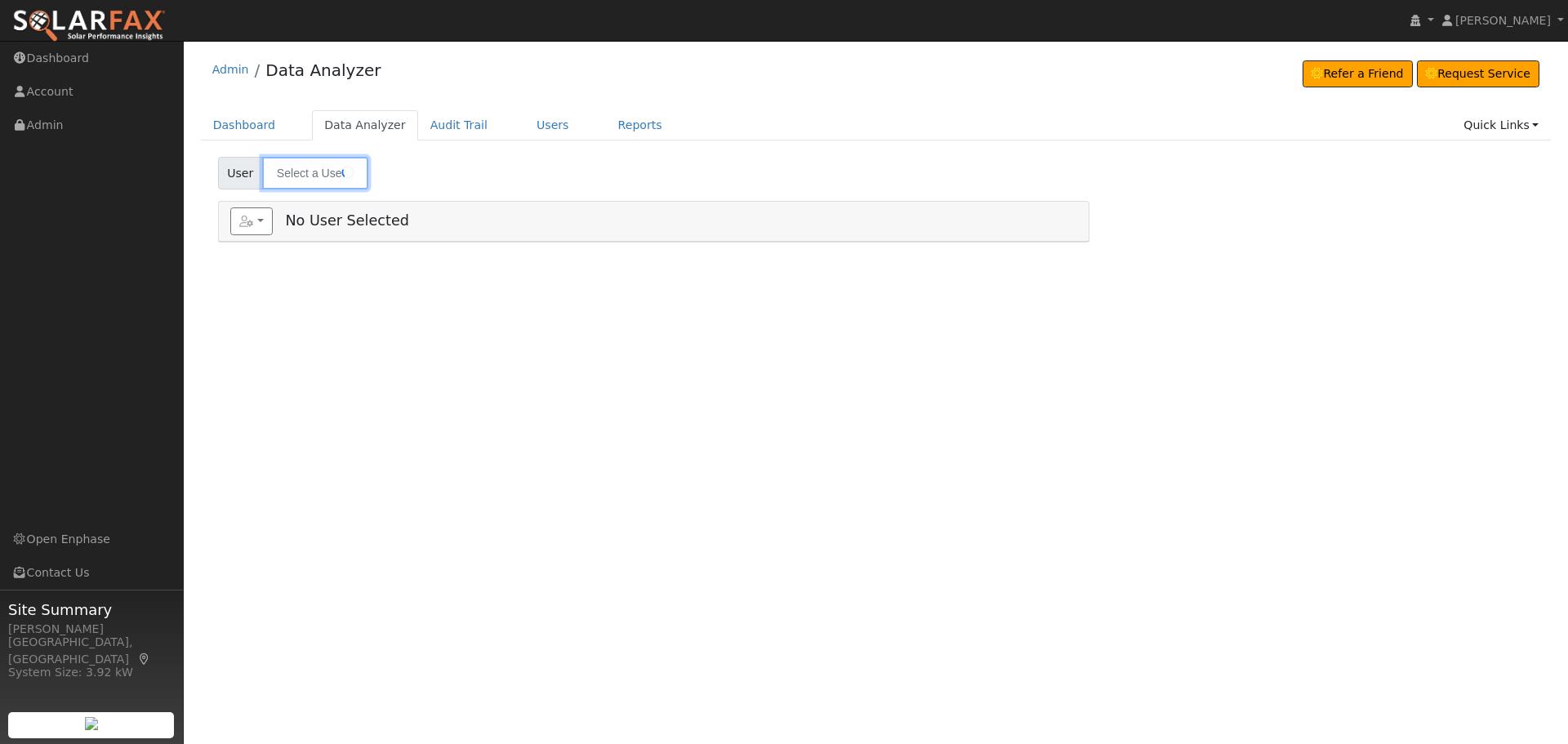
type input "[PERSON_NAME]"
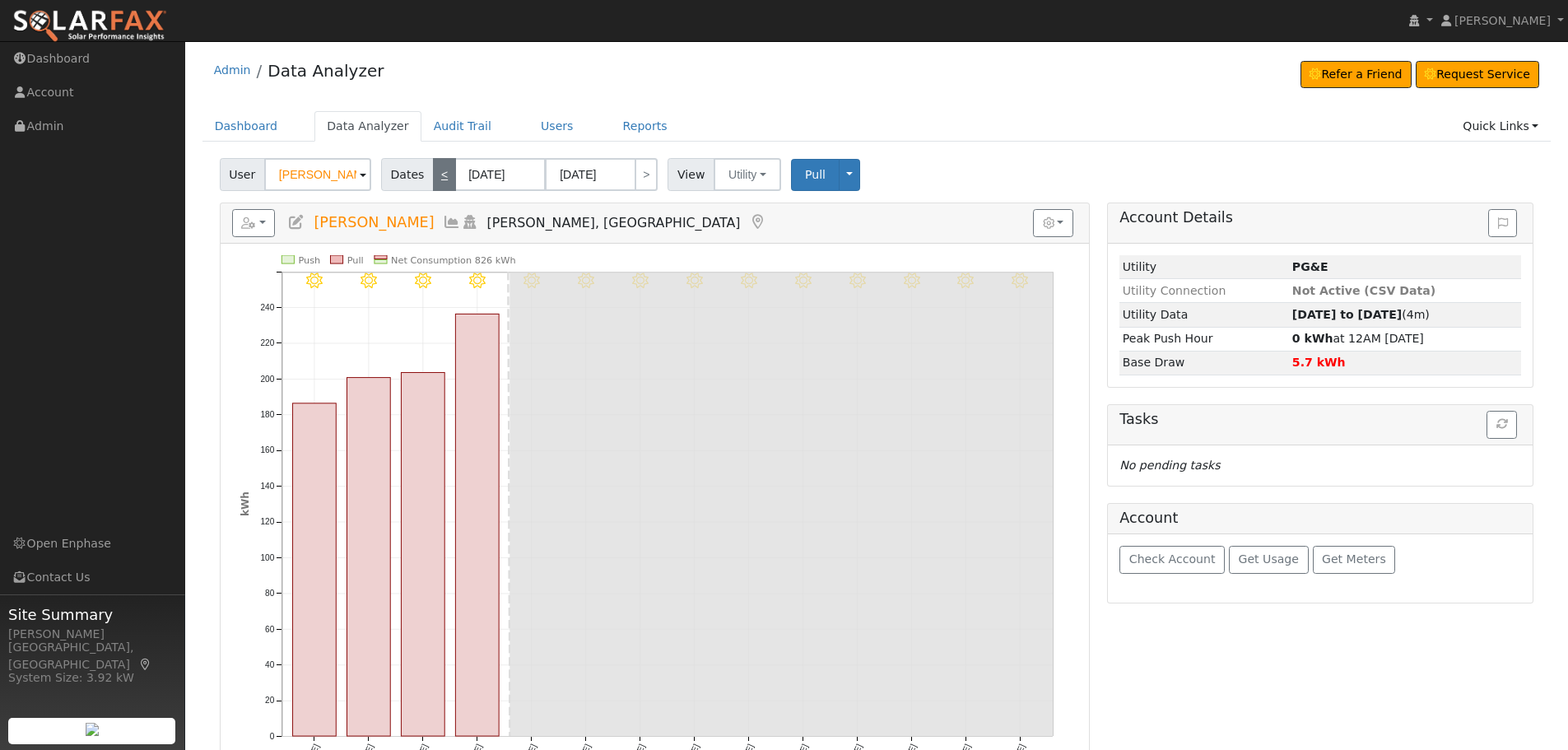
click at [436, 171] on link "<" at bounding box center [445, 174] width 23 height 33
type input "08/05/2025"
type input "08/18/2025"
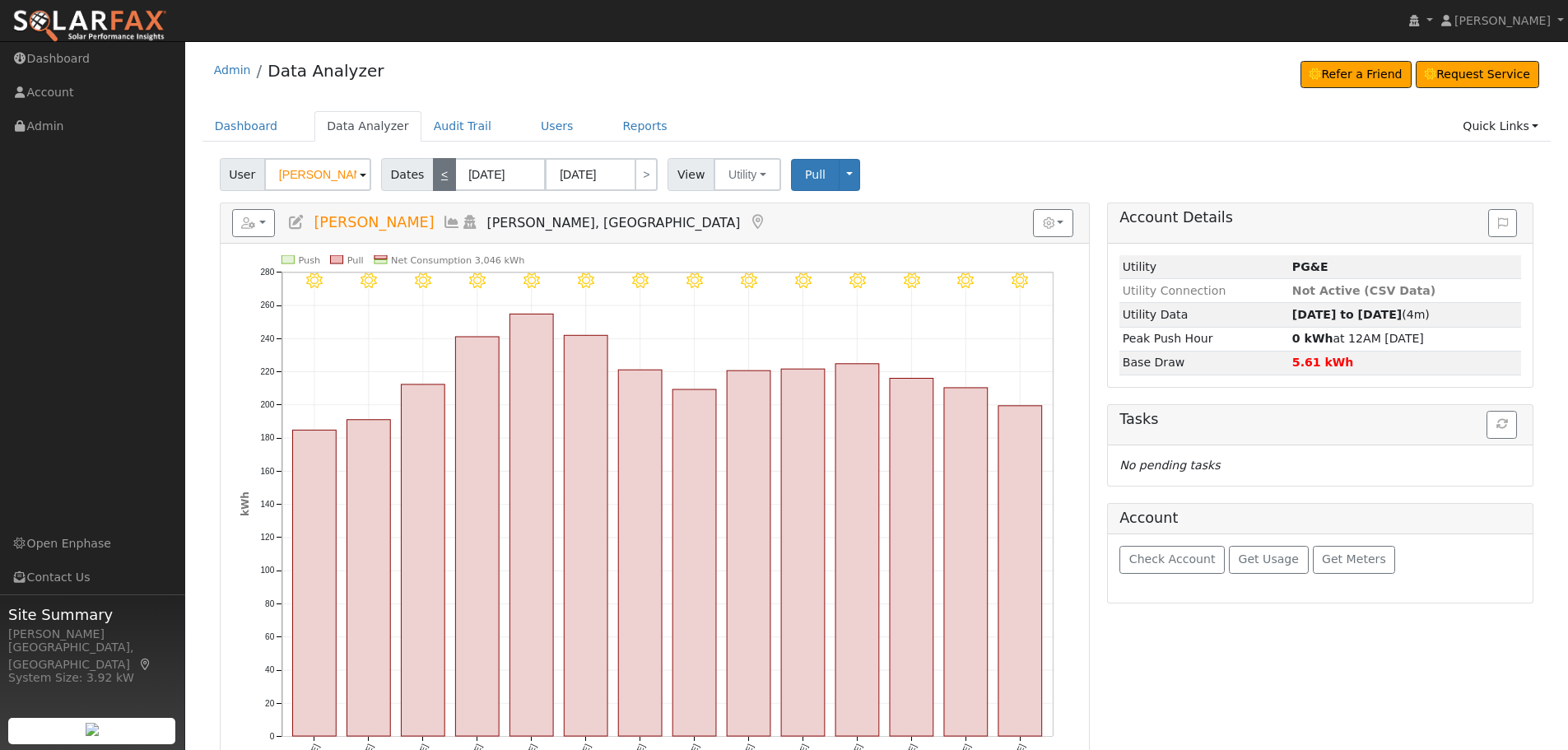
click at [436, 171] on link "<" at bounding box center [445, 174] width 23 height 33
type input "07/22/2025"
type input "08/04/2025"
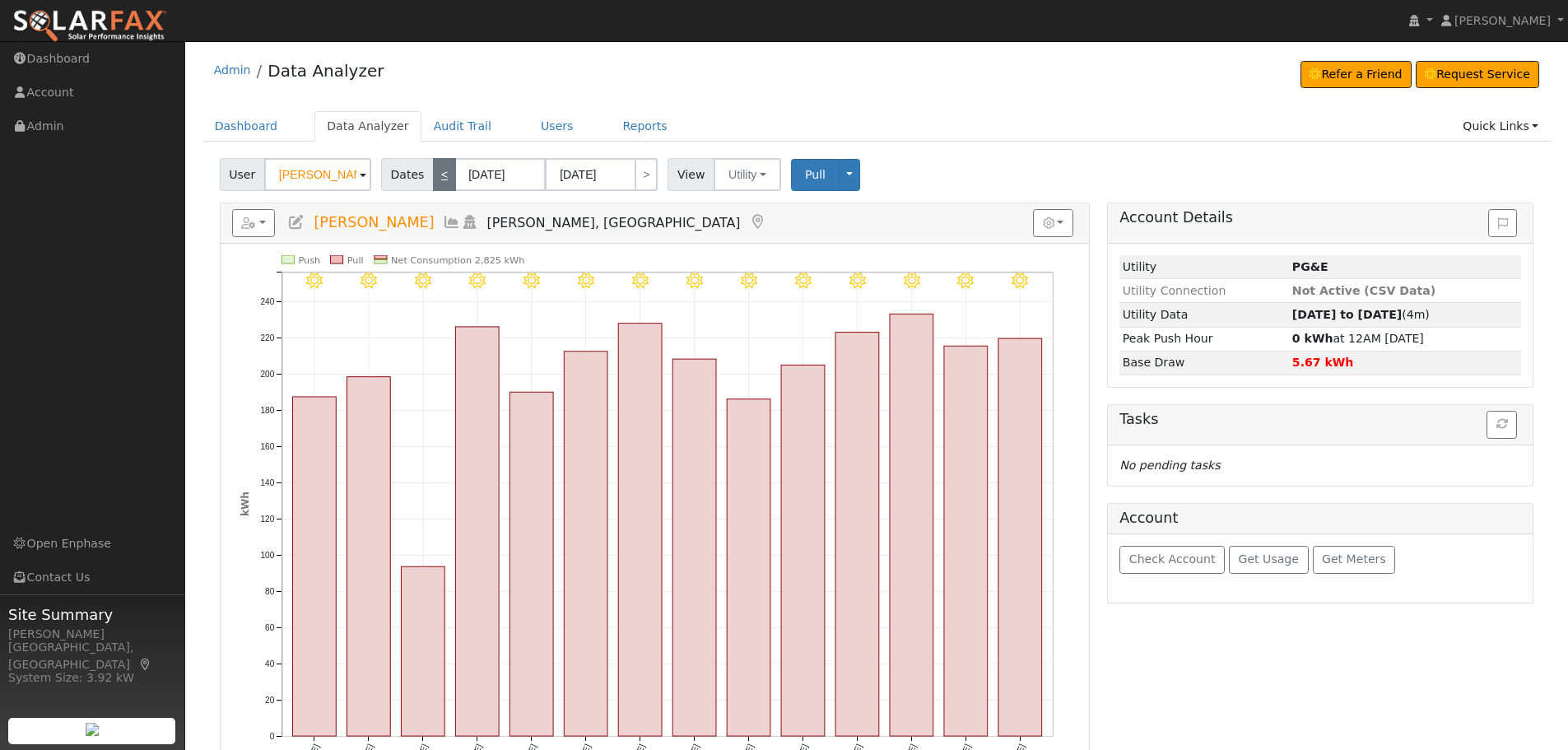
click at [436, 171] on link "<" at bounding box center [445, 174] width 23 height 33
type input "07/08/2025"
type input "07/21/2025"
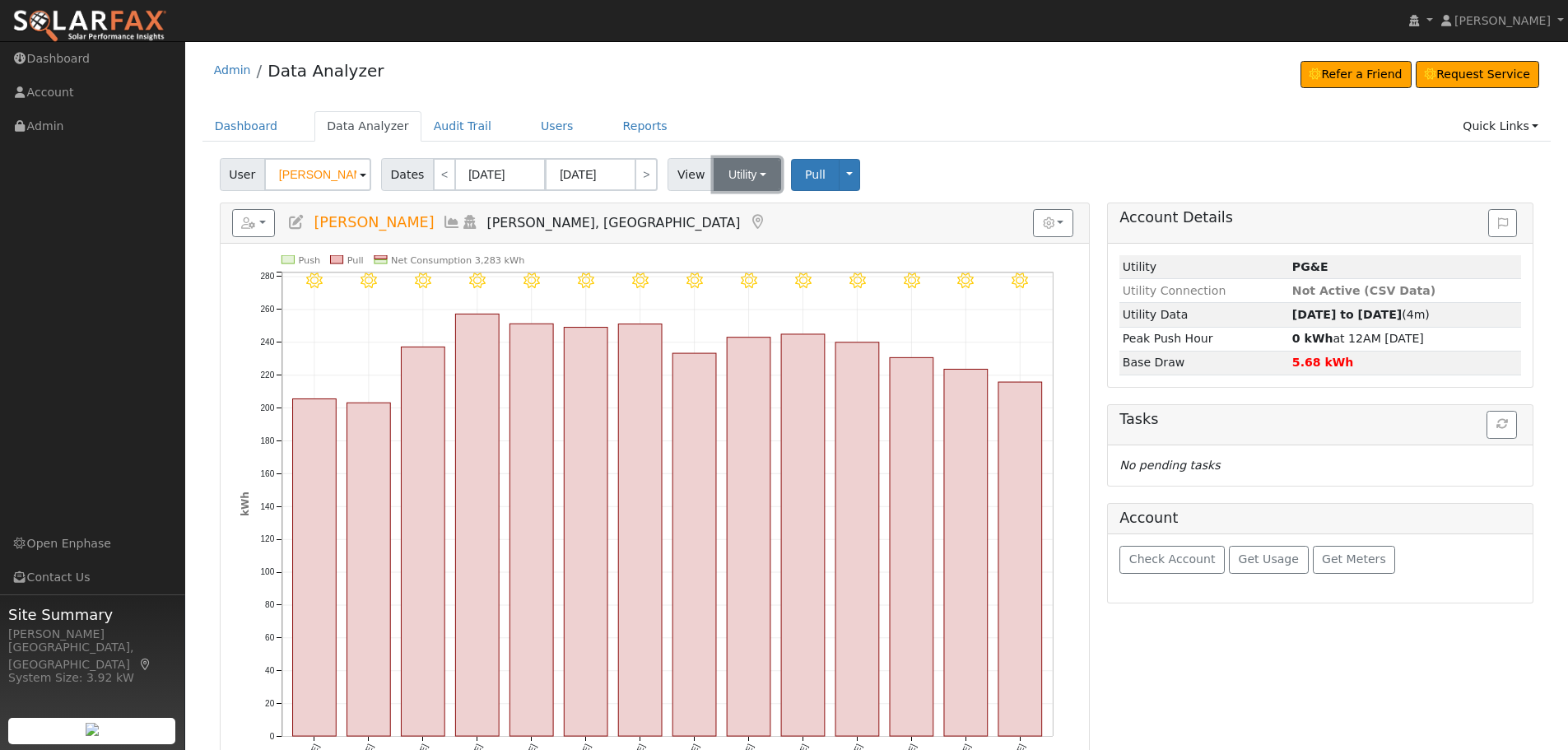
click at [726, 165] on button "Utility" at bounding box center [747, 174] width 68 height 33
click at [739, 235] on link "Solar" at bounding box center [768, 235] width 115 height 23
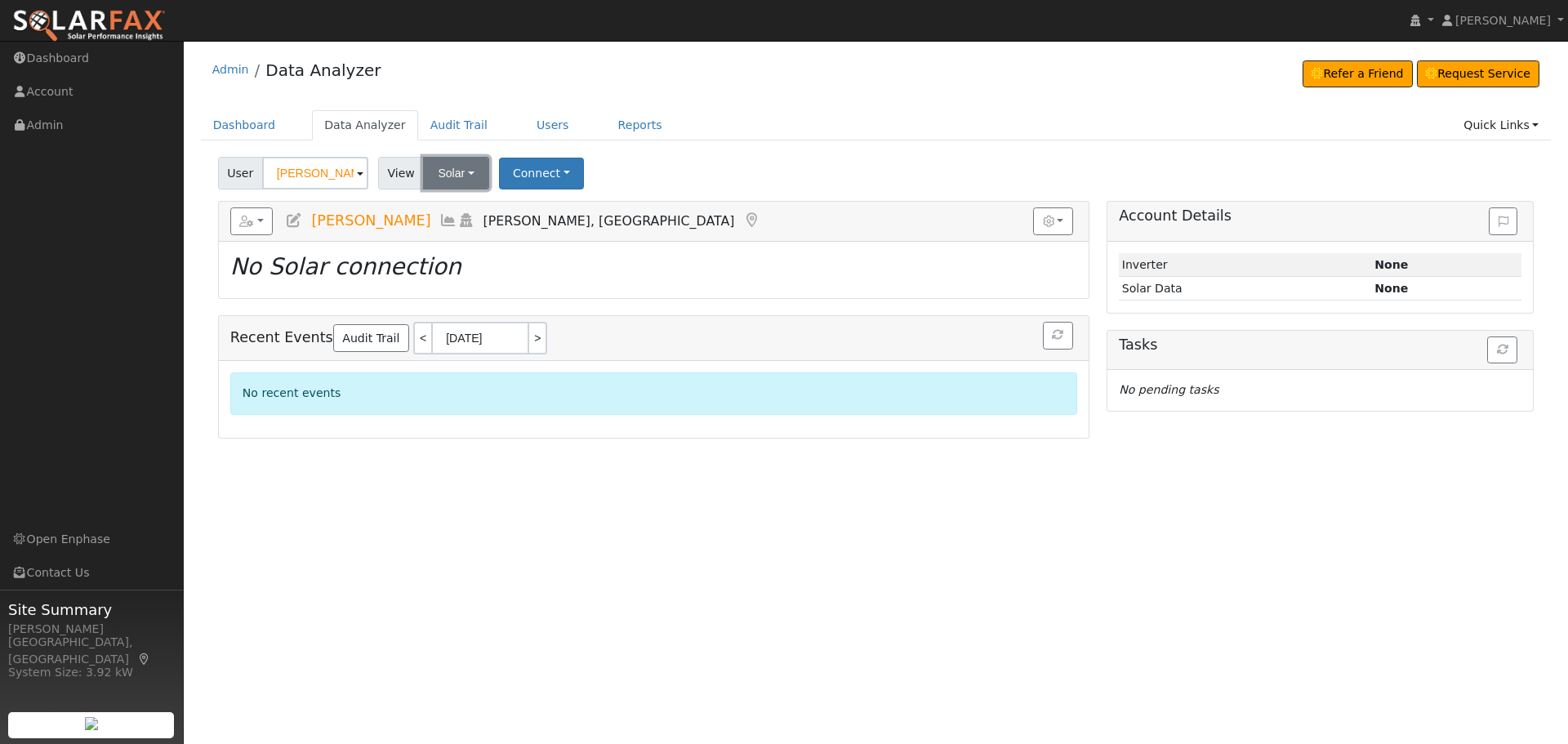
click at [437, 170] on button "Solar" at bounding box center [455, 173] width 66 height 32
click at [459, 204] on link "Utility" at bounding box center [478, 209] width 114 height 23
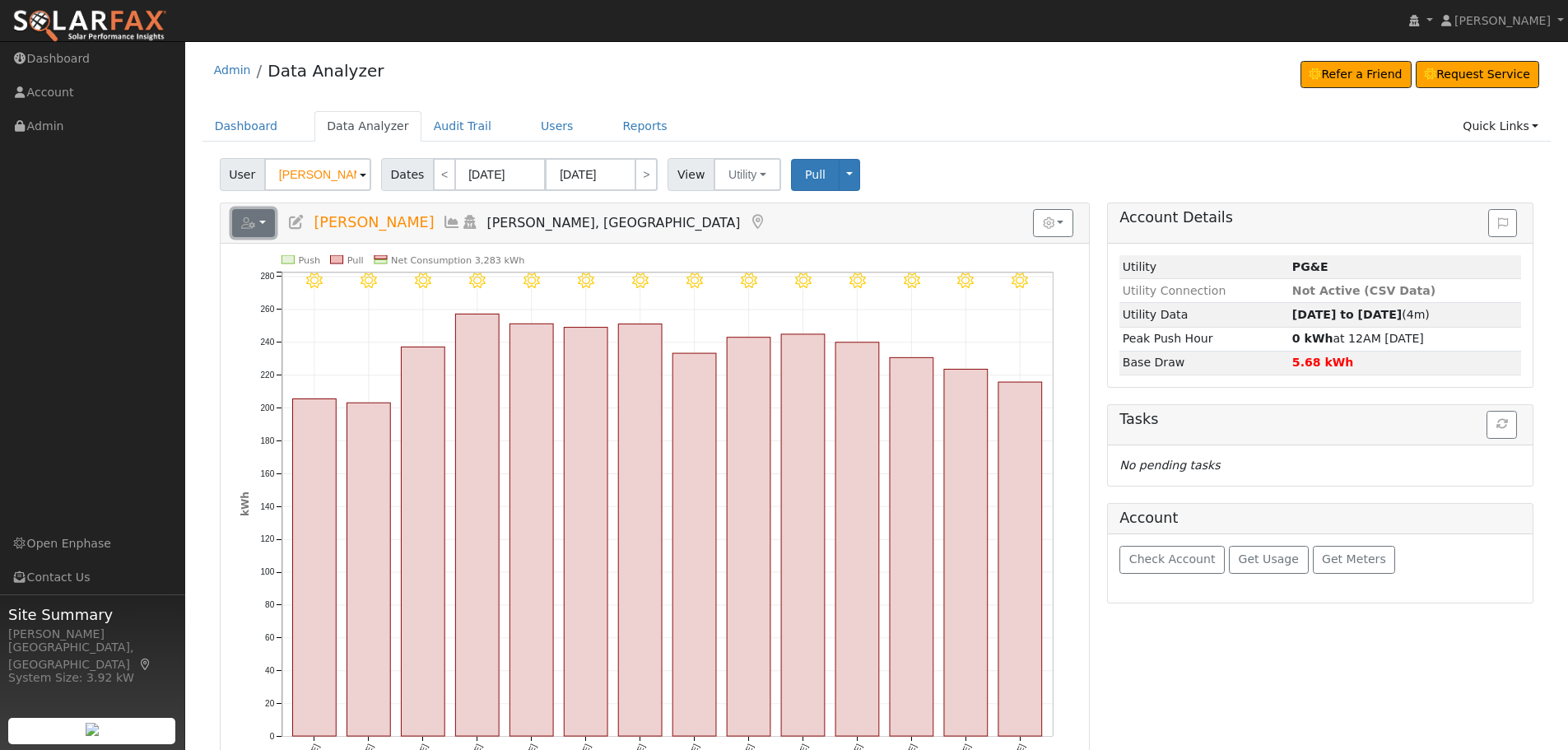
click at [248, 228] on icon "button" at bounding box center [249, 223] width 15 height 12
click at [1463, 553] on div "Check Account Get Usage Get Meters" at bounding box center [1320, 569] width 425 height 69
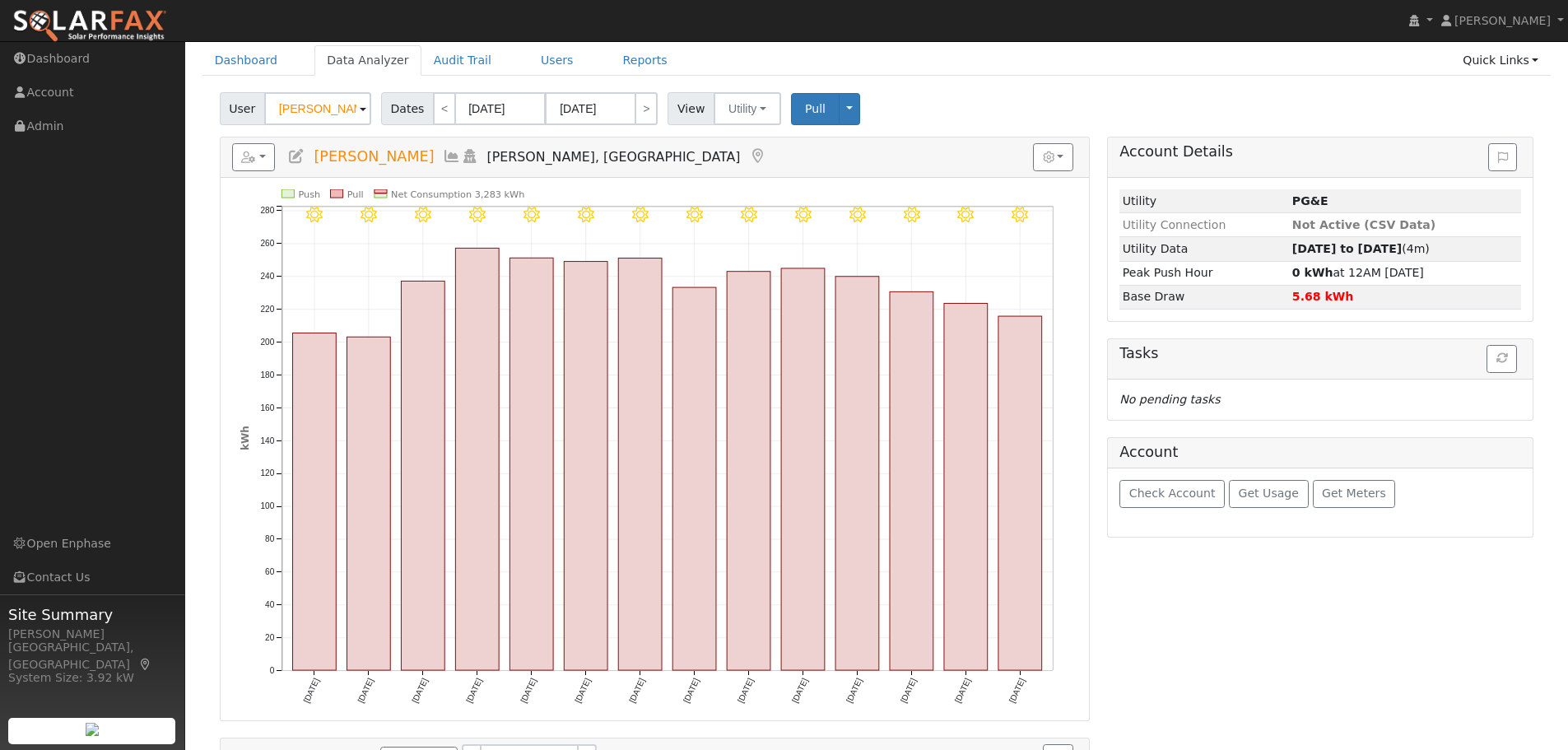
scroll to position [184, 0]
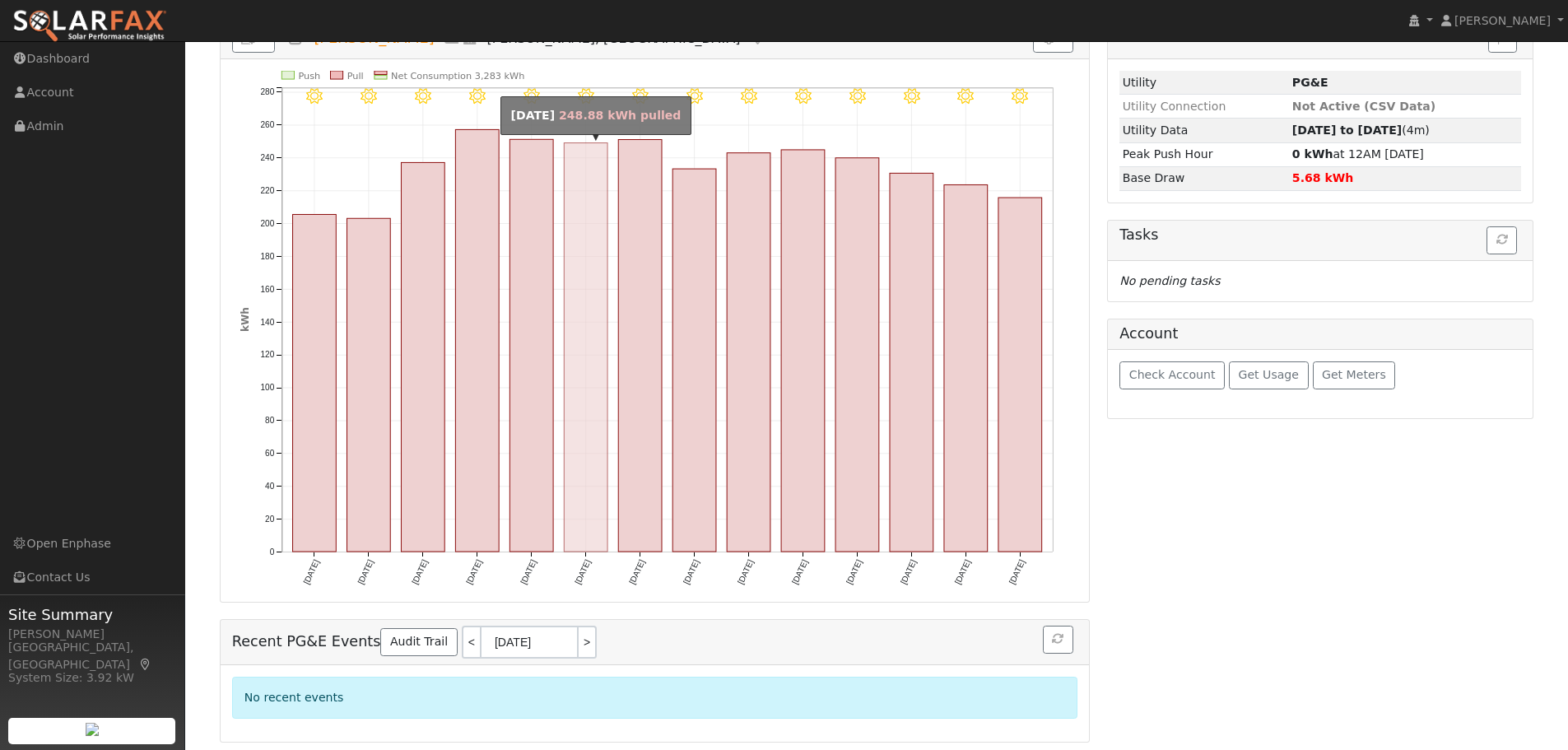
click at [585, 258] on rect "onclick=""" at bounding box center [585, 348] width 44 height 409
type input "07/13/2025"
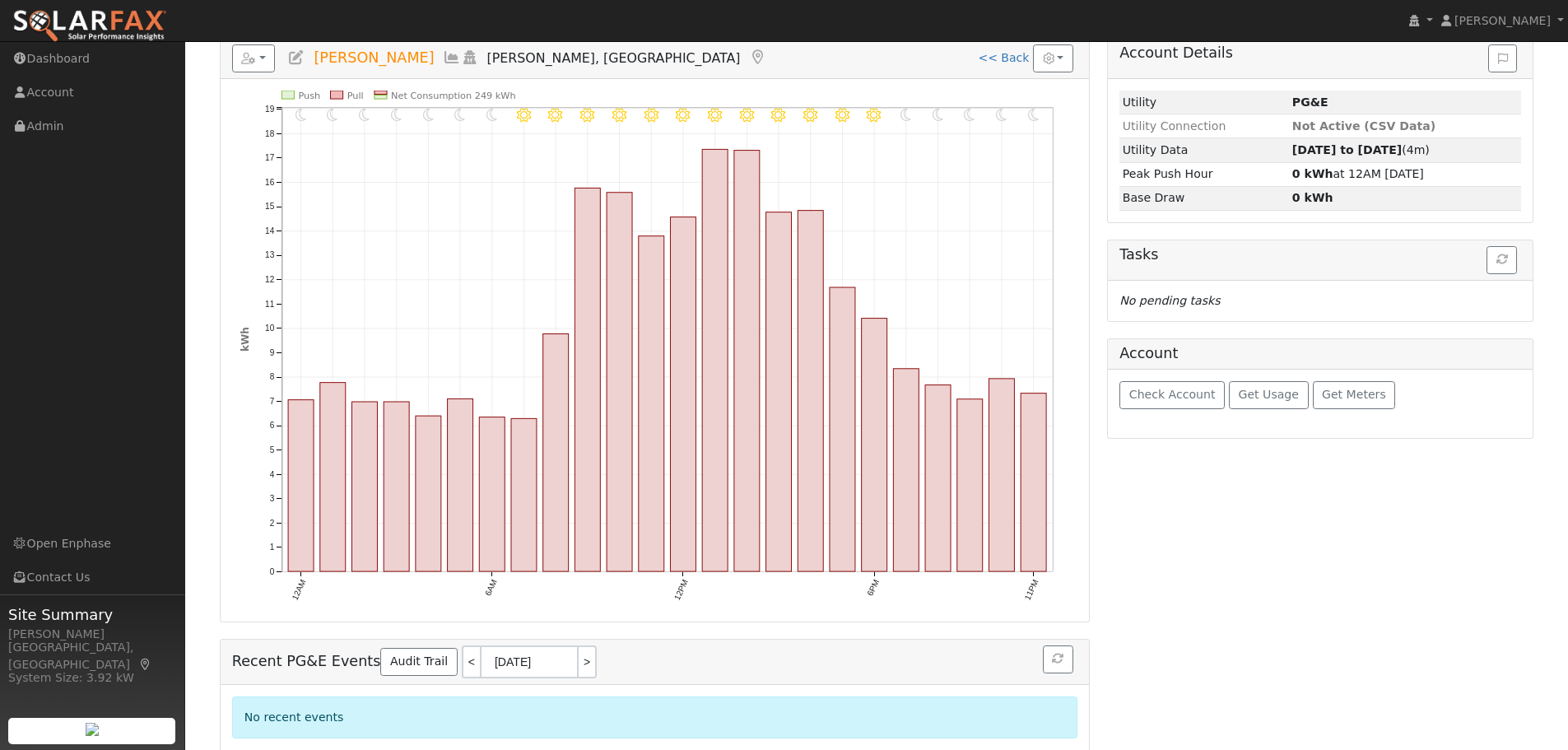
scroll to position [0, 0]
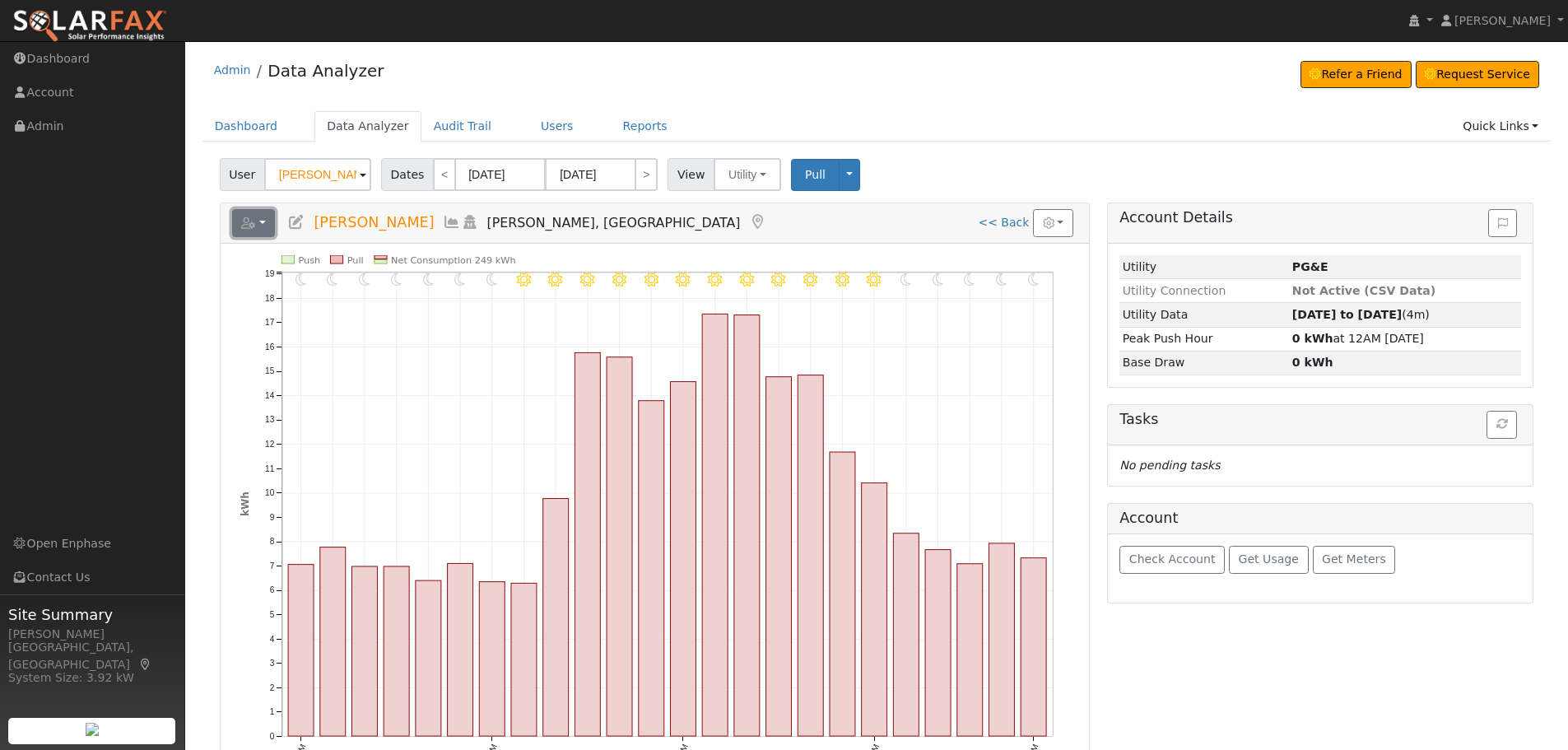
click at [265, 231] on button "button" at bounding box center [254, 223] width 44 height 28
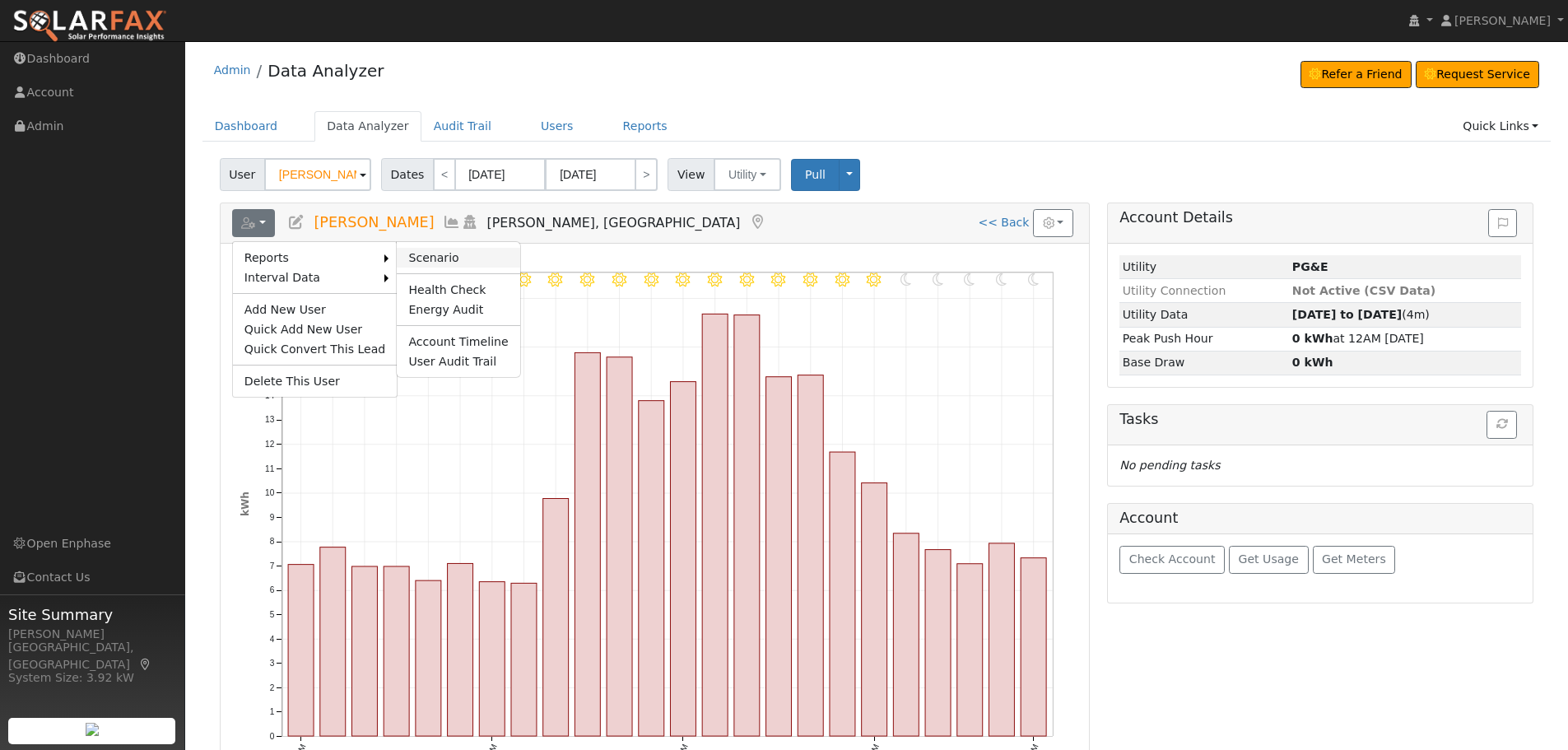
click at [420, 256] on link "Scenario" at bounding box center [458, 258] width 122 height 20
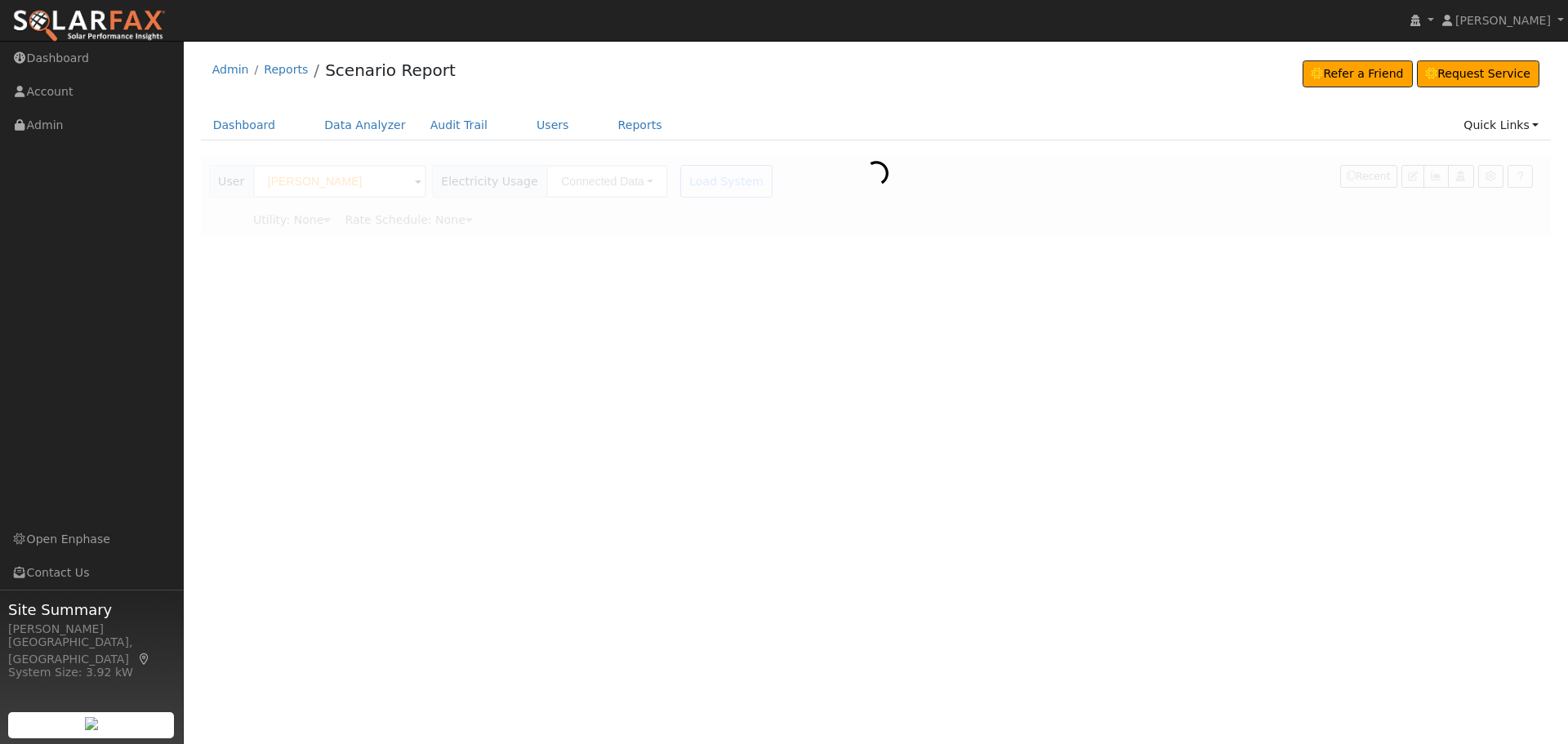
type input "Pacific Gas & Electric"
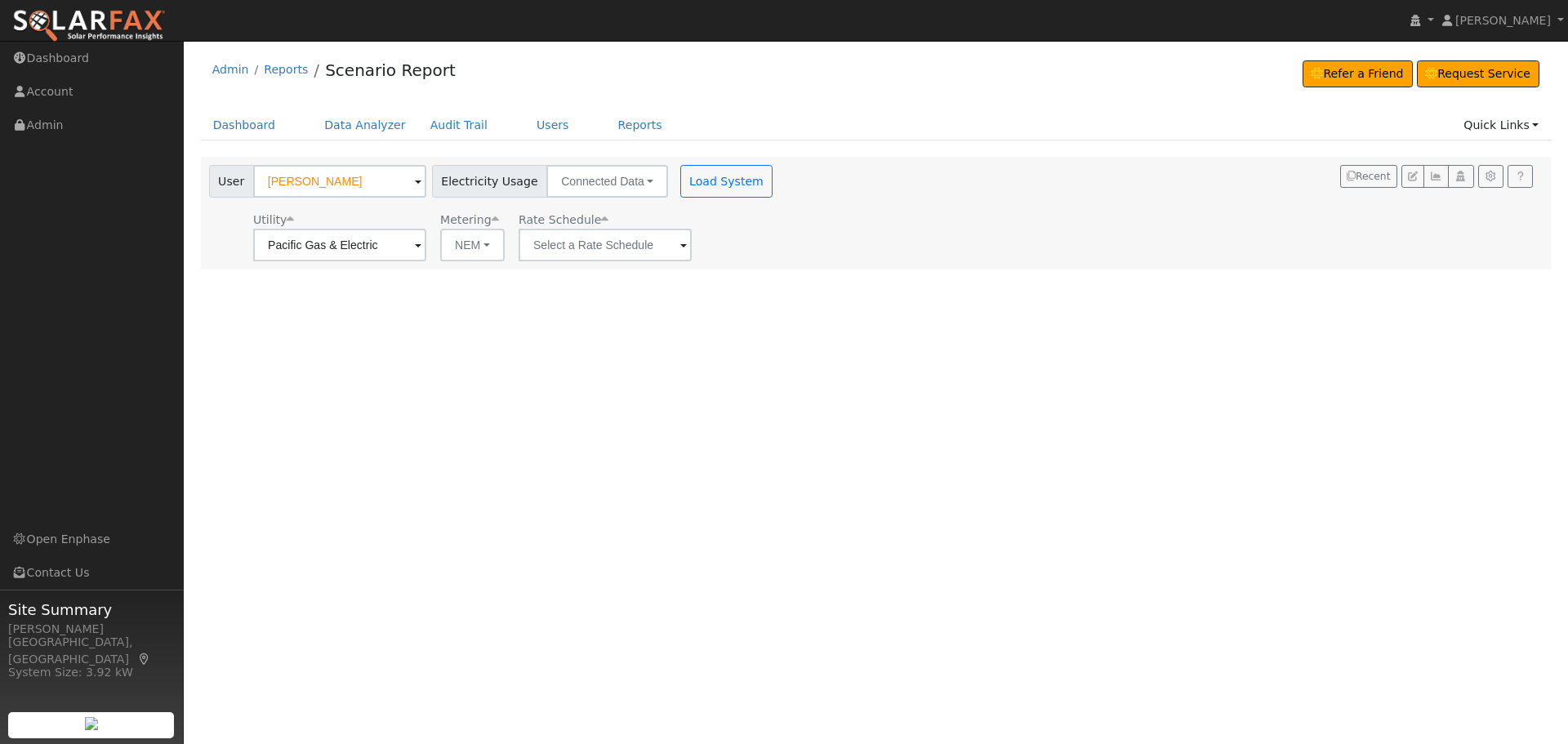
click at [691, 159] on div "User [PERSON_NAME] Account Default Account Default Account [STREET_ADDRESS][PER…" at bounding box center [877, 214] width 1351 height 113
drag, startPoint x: 627, startPoint y: 232, endPoint x: 622, endPoint y: 241, distance: 10.3
click at [426, 234] on input "text" at bounding box center [340, 244] width 173 height 32
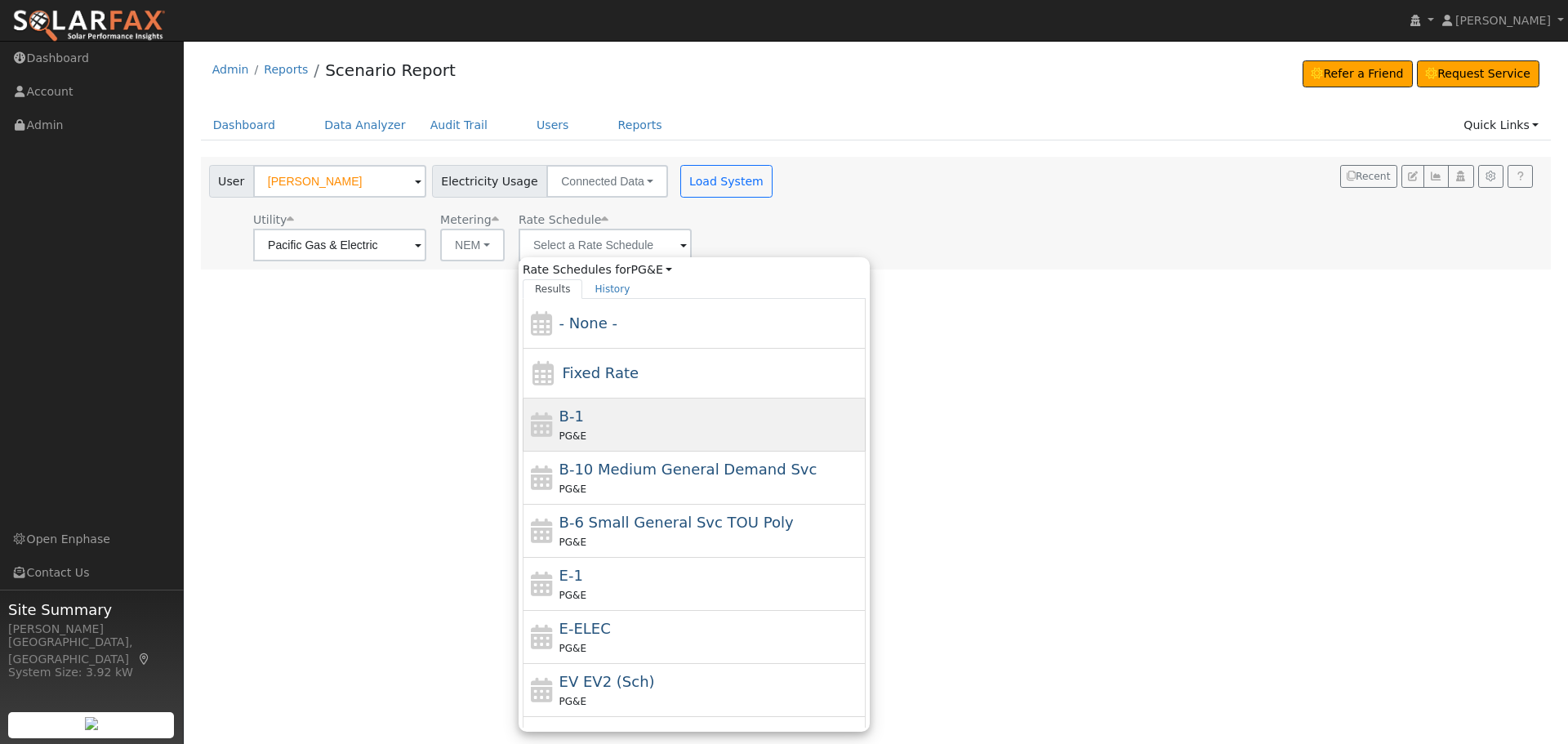
click at [576, 409] on span "B-1" at bounding box center [571, 416] width 24 height 17
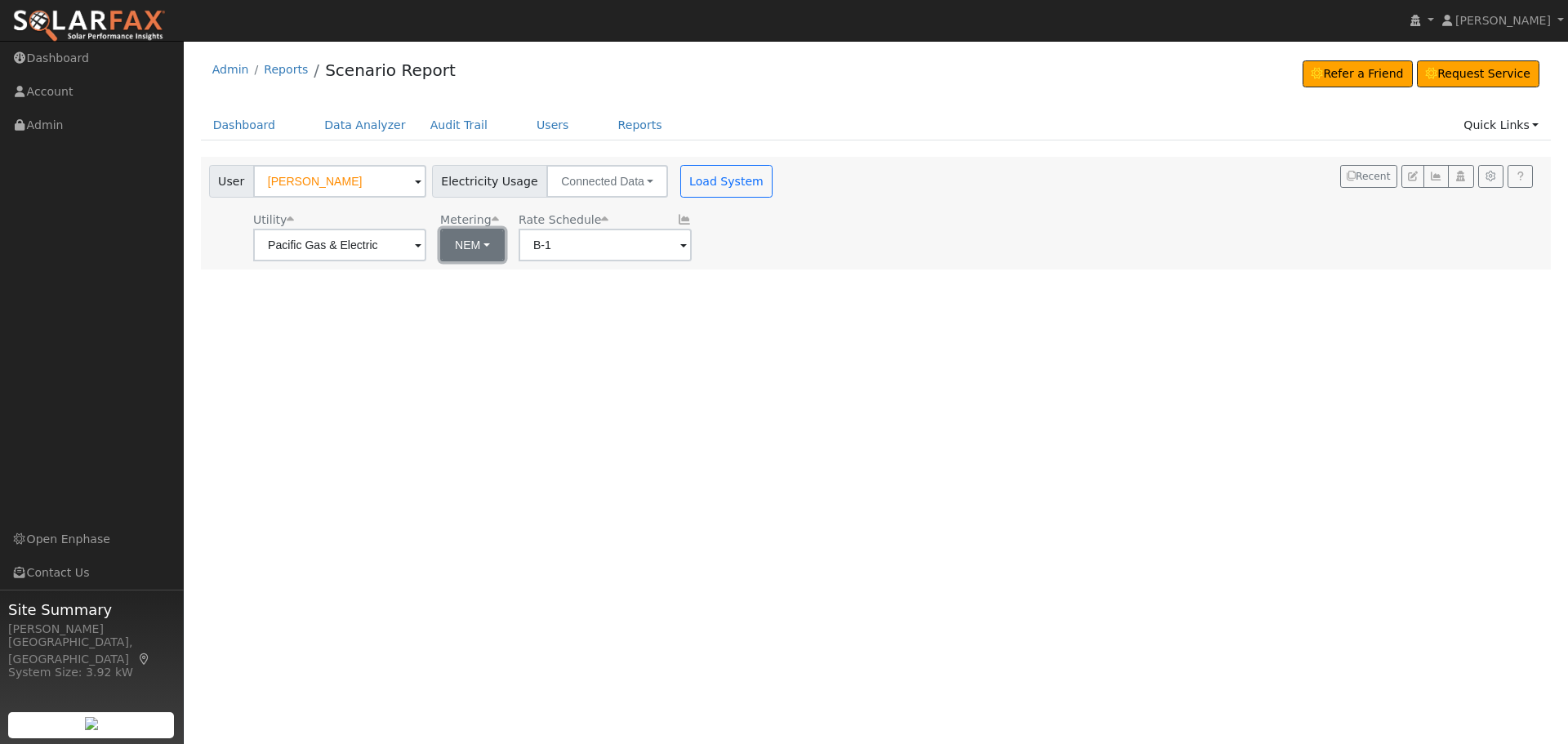
click at [462, 244] on button "NEM" at bounding box center [473, 244] width 65 height 32
click at [474, 307] on link "NBT" at bounding box center [495, 305] width 114 height 23
type input "E-ELEC"
click at [681, 183] on button "Load System" at bounding box center [727, 181] width 93 height 32
